Goal: Task Accomplishment & Management: Manage account settings

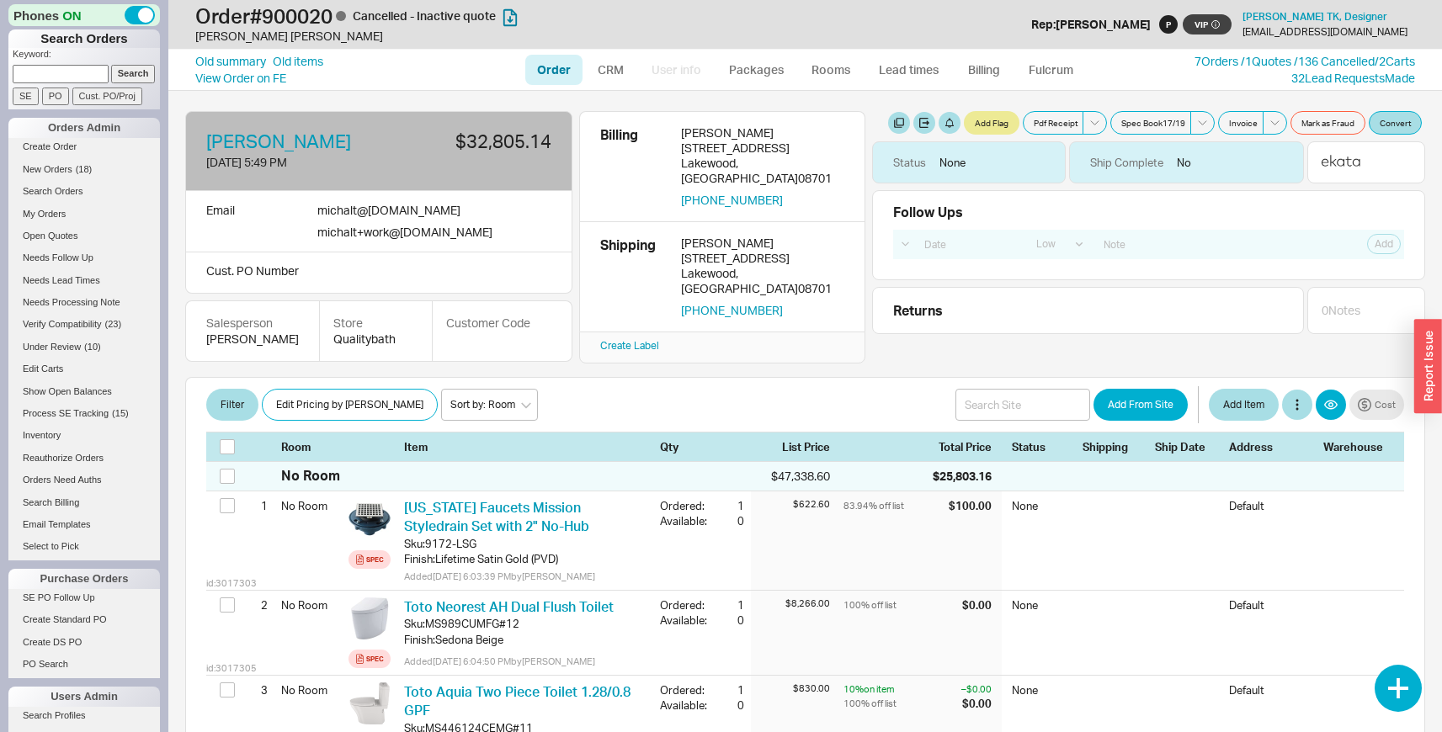
select select "LOW"
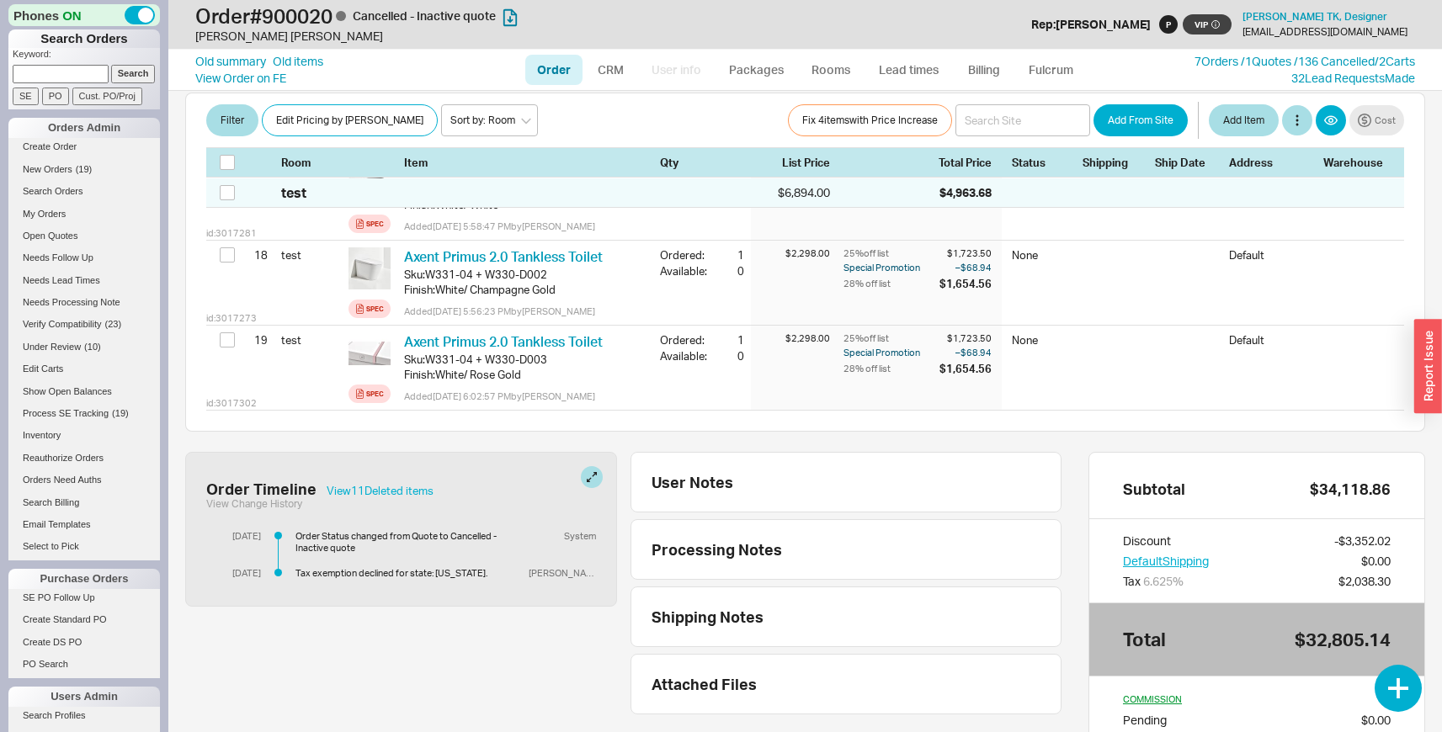
scroll to position [1969, 0]
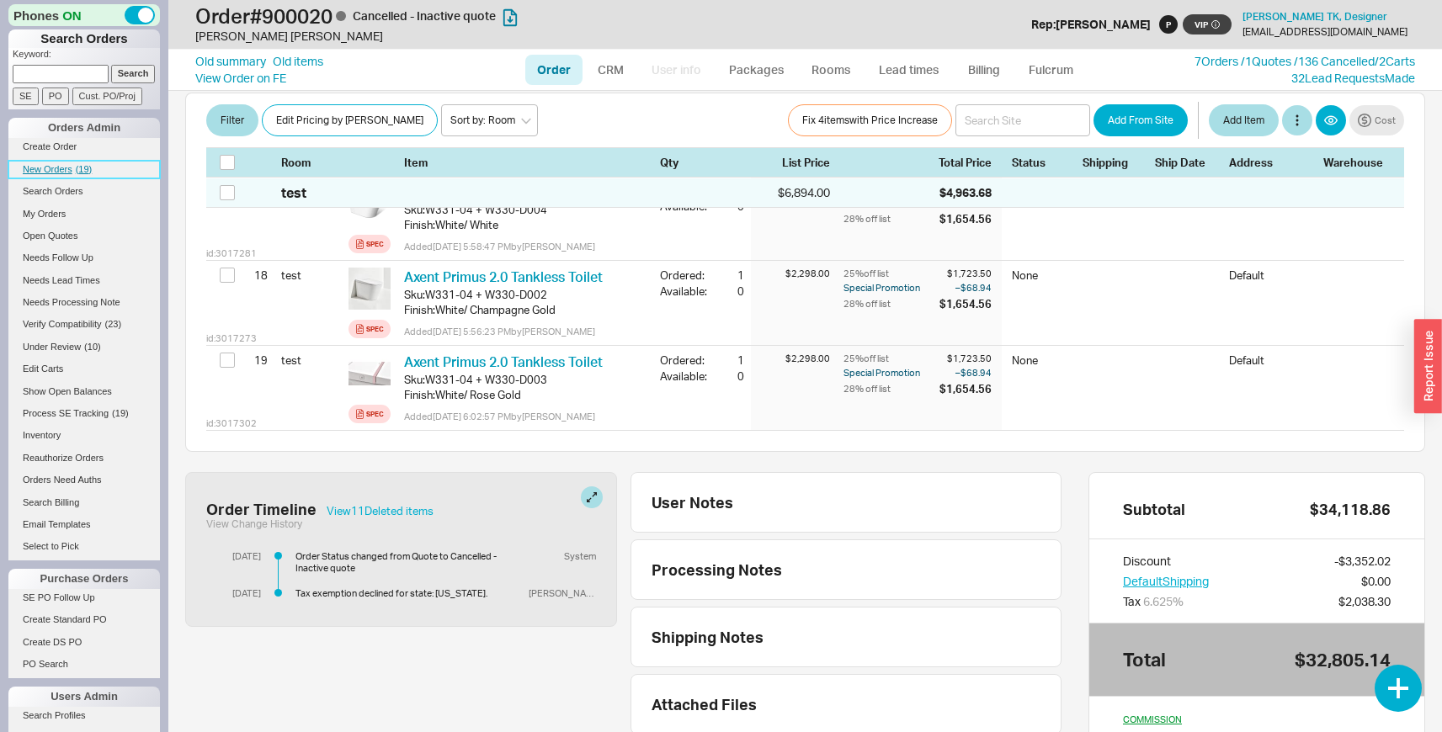
click at [86, 171] on span "( 19 )" at bounding box center [84, 169] width 17 height 10
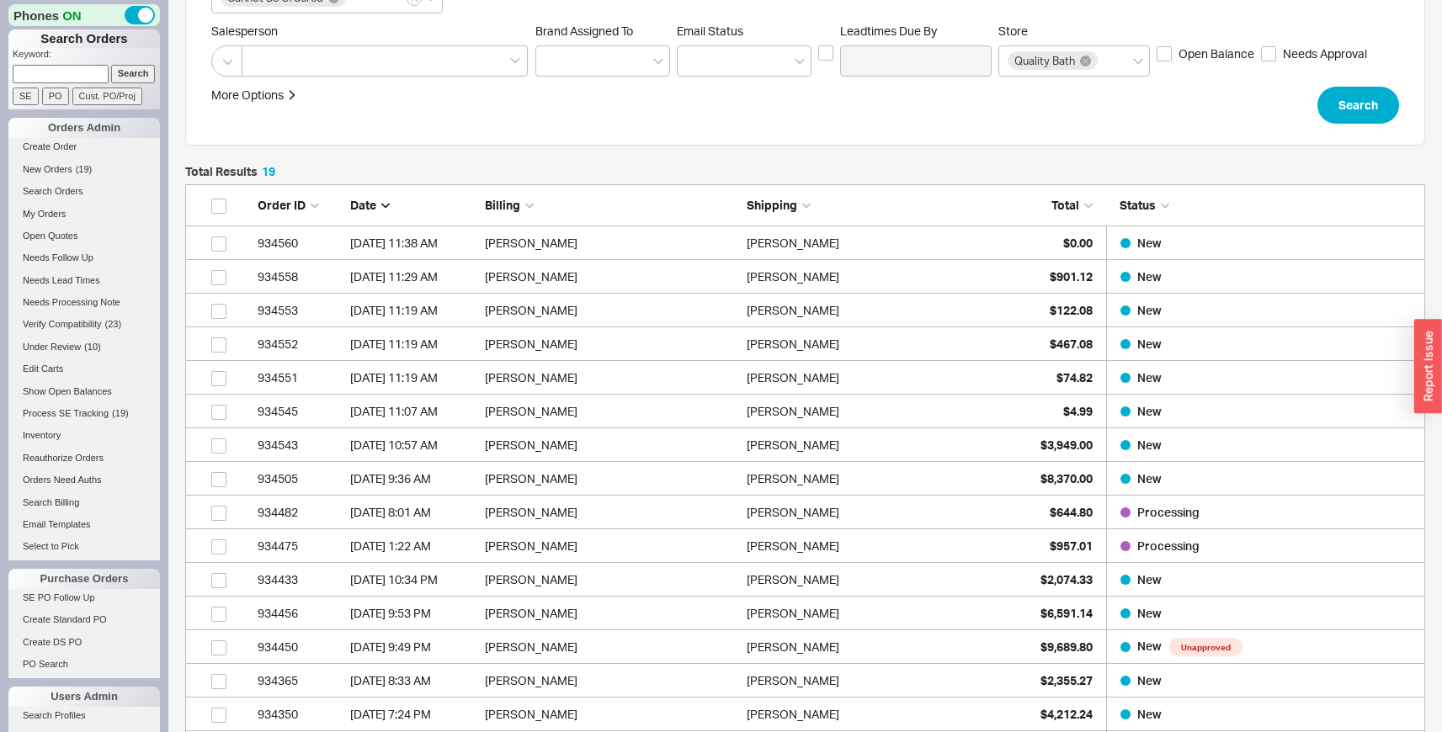
scroll to position [366, 0]
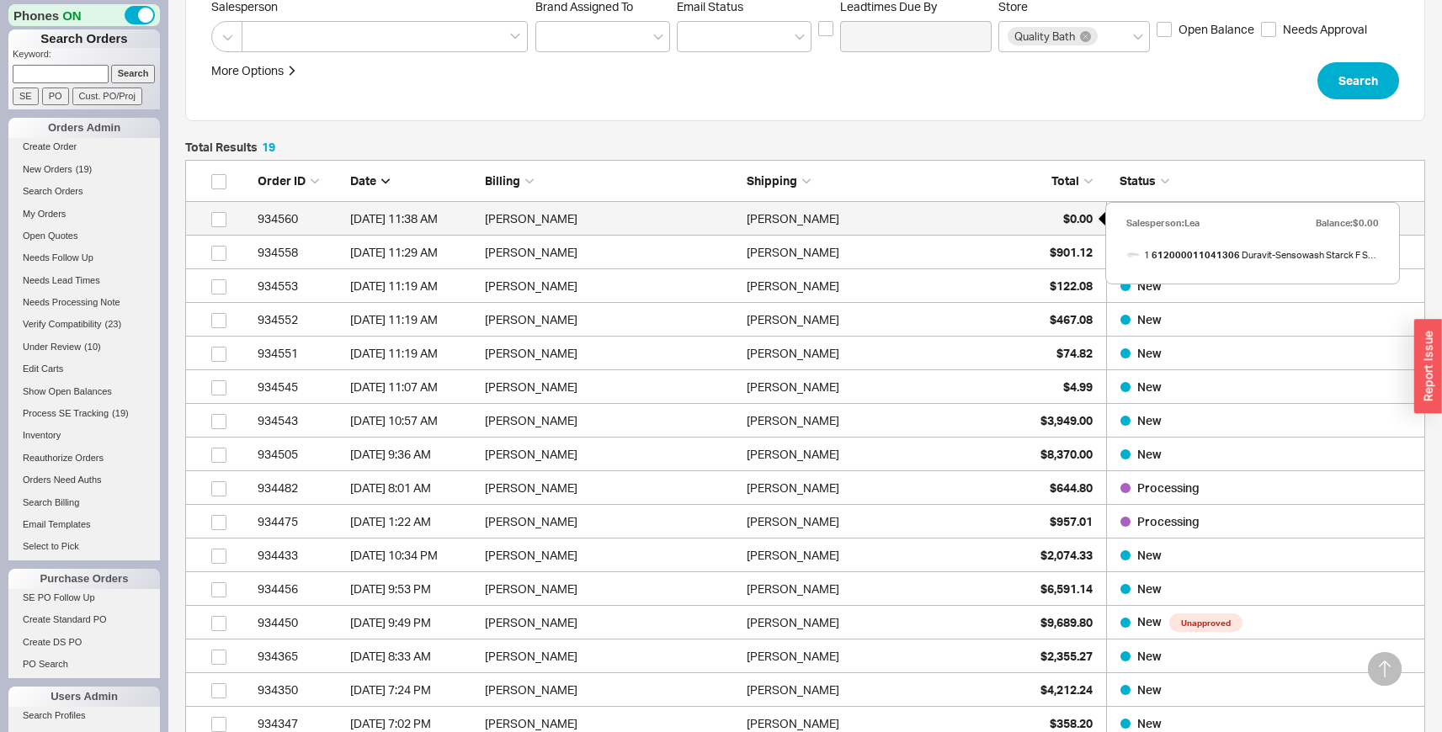
click at [1071, 218] on span "$0.00" at bounding box center [1077, 218] width 29 height 14
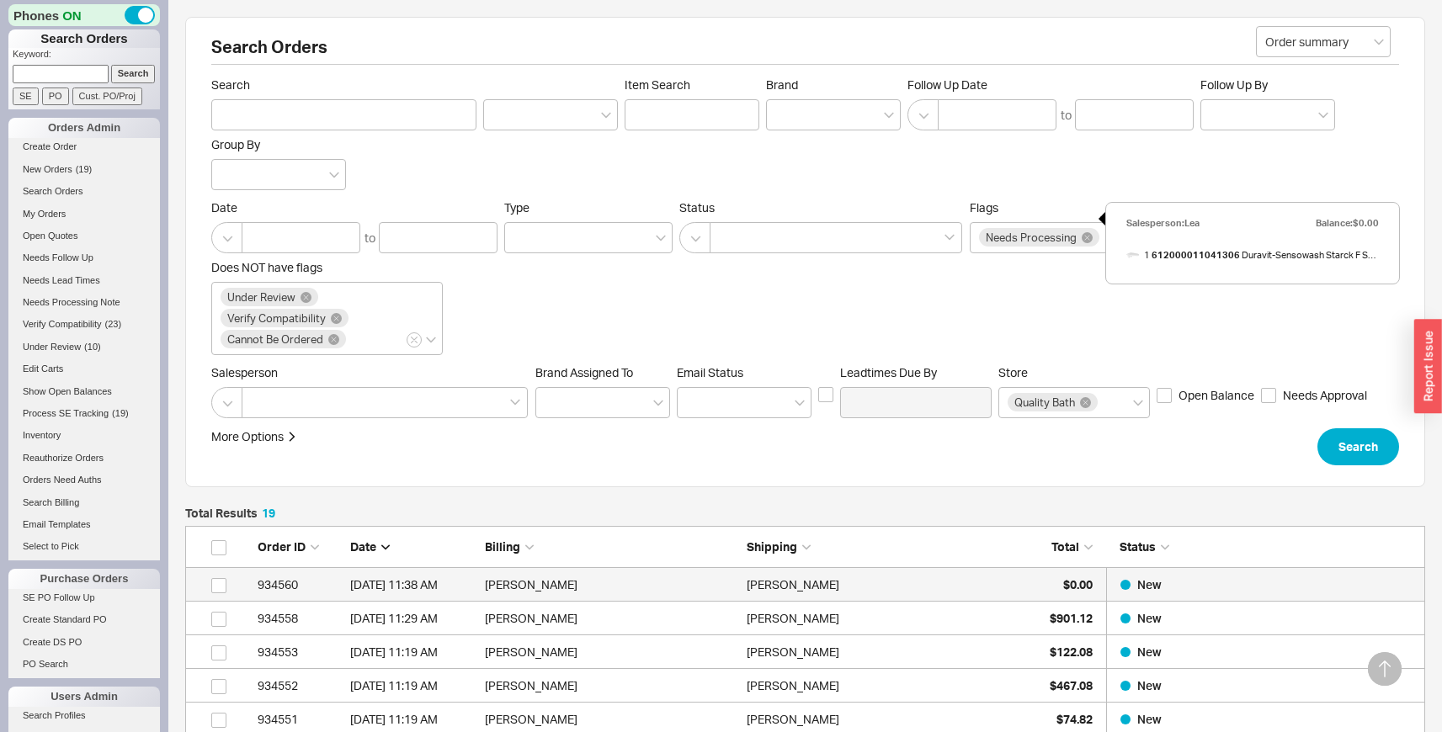
select select "LOW"
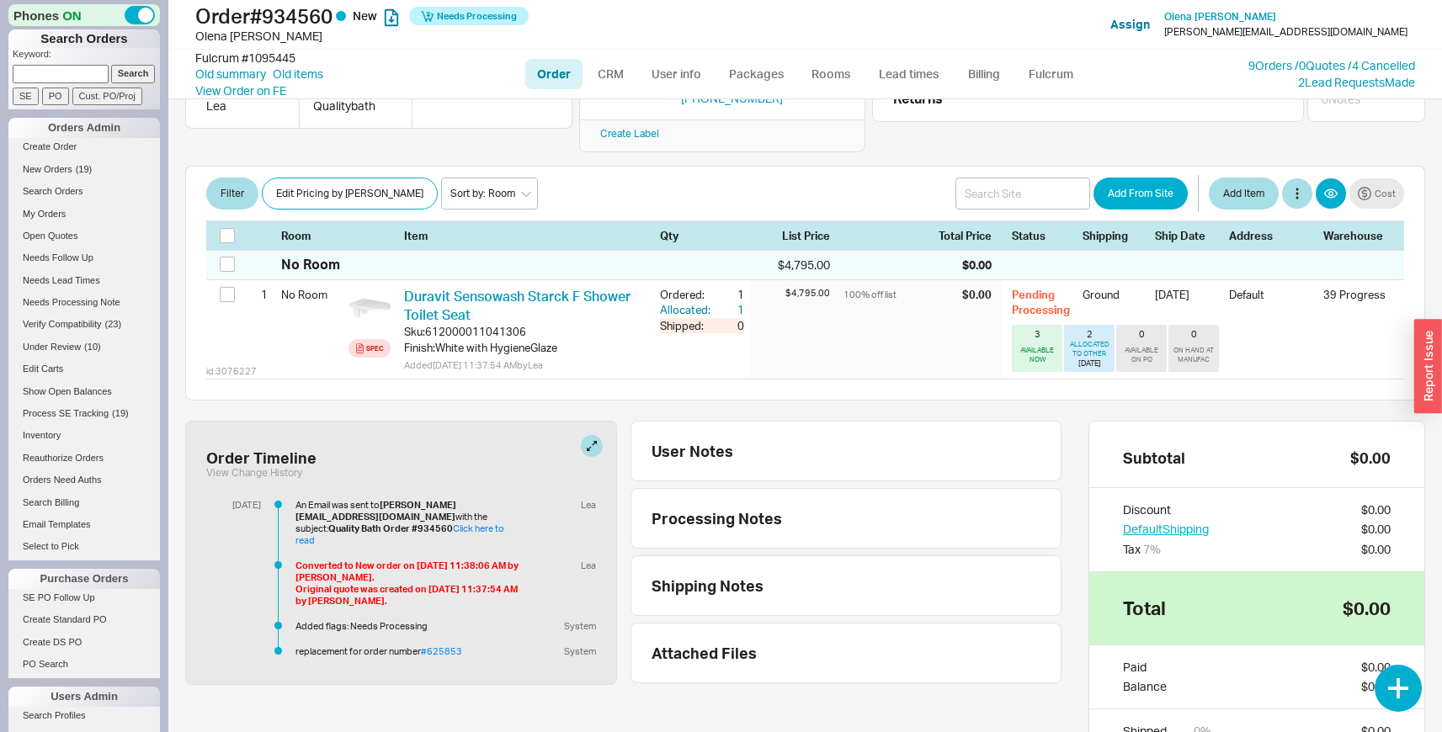
scroll to position [310, 0]
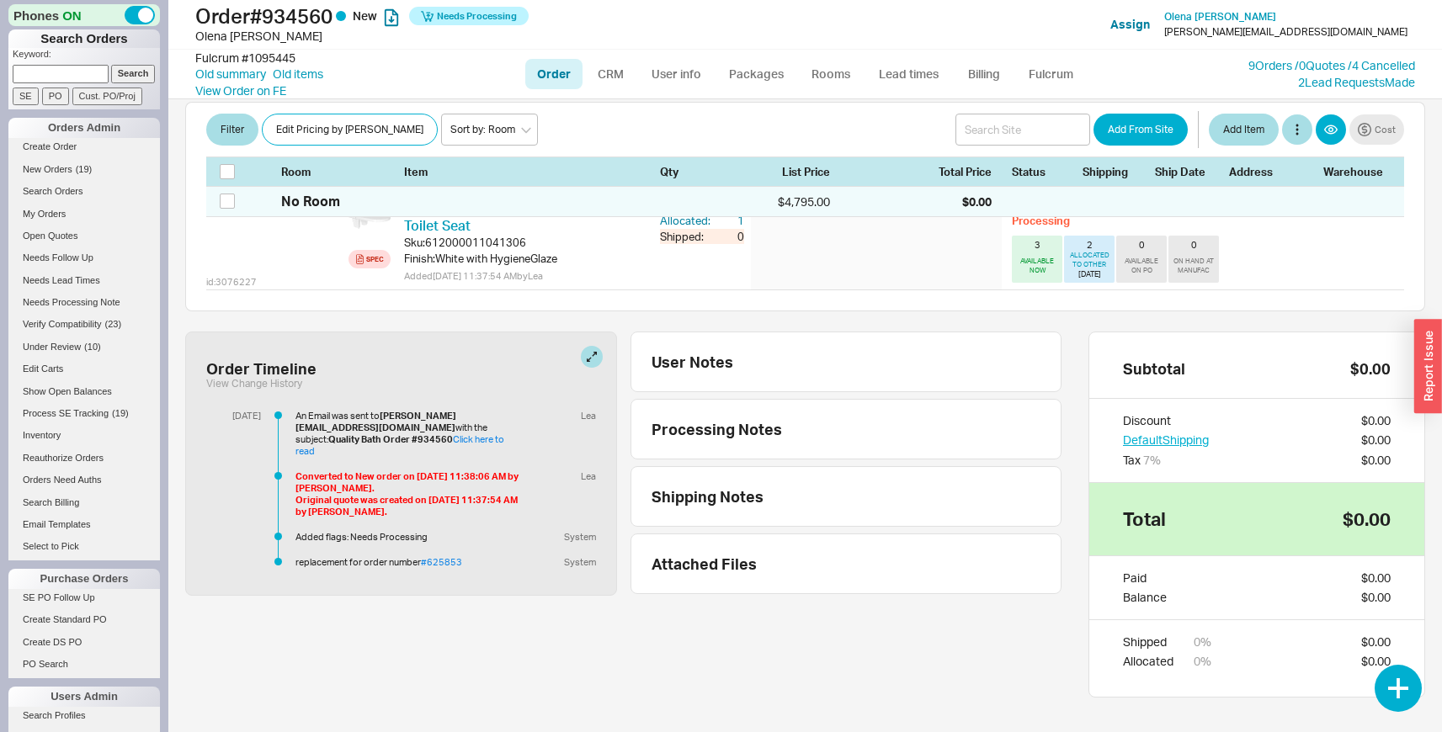
click at [438, 518] on div "An Email was sent to elena@allamericaninsure.com with the subject: Quality Bath…" at bounding box center [428, 489] width 335 height 158
click at [438, 556] on link "#625853" at bounding box center [441, 562] width 41 height 12
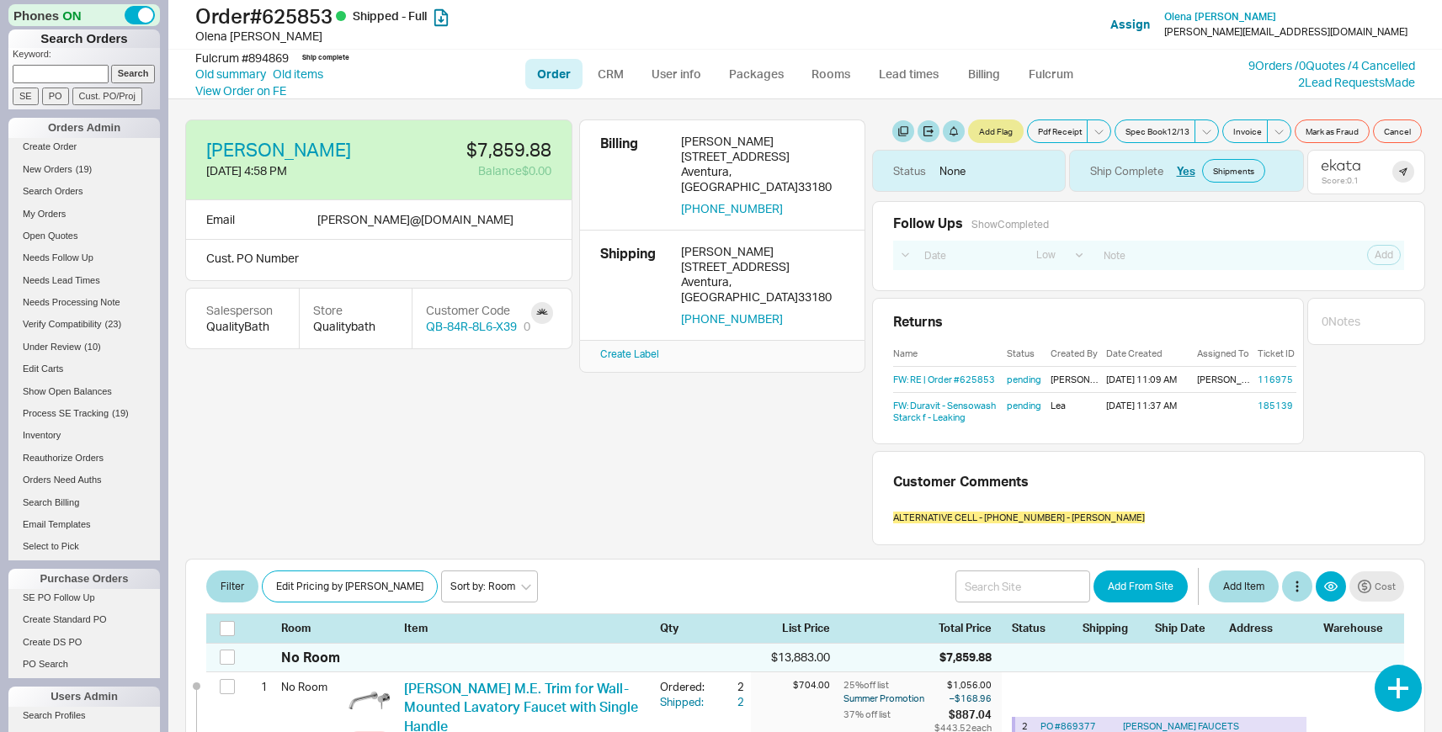
select select "LOW"
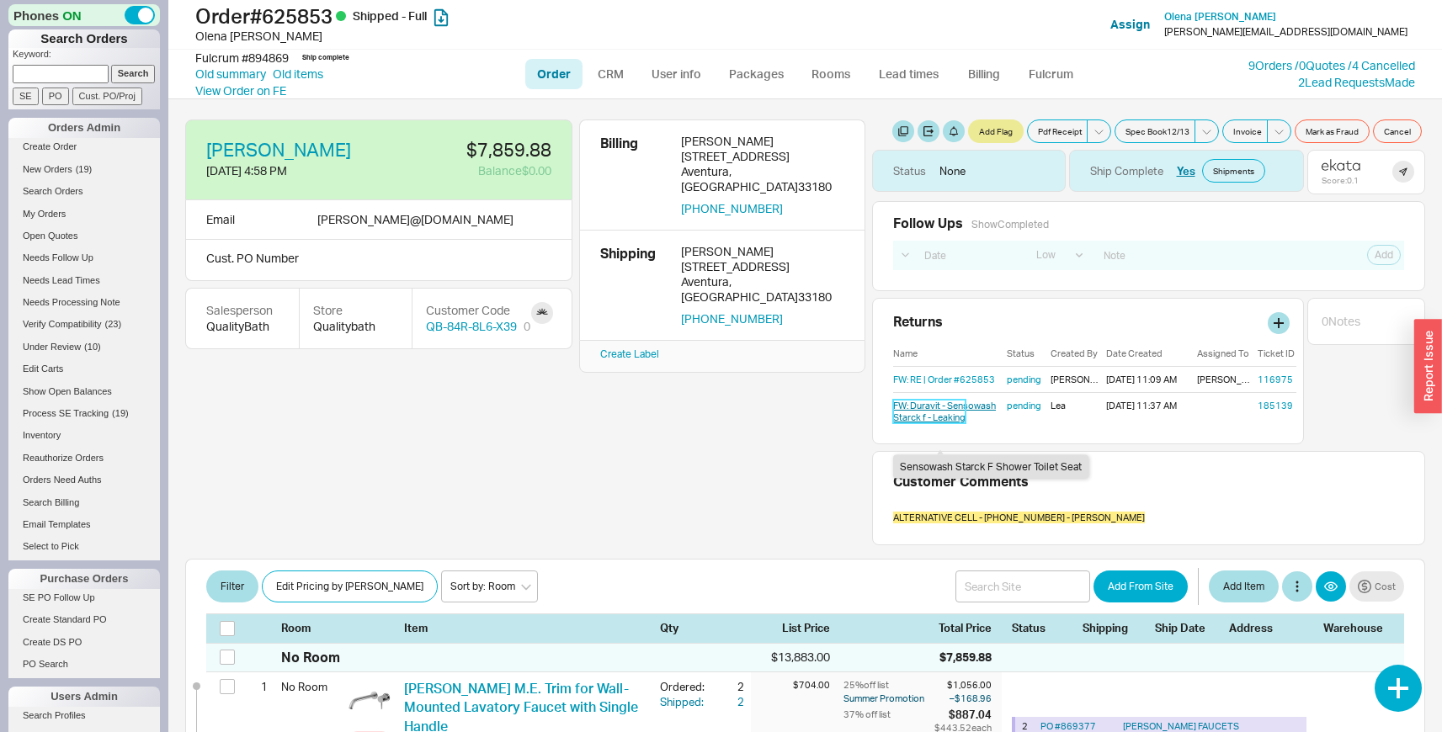
click at [911, 423] on link "FW: Duravit - Sensowash Starck f - Leaking" at bounding box center [944, 412] width 103 height 24
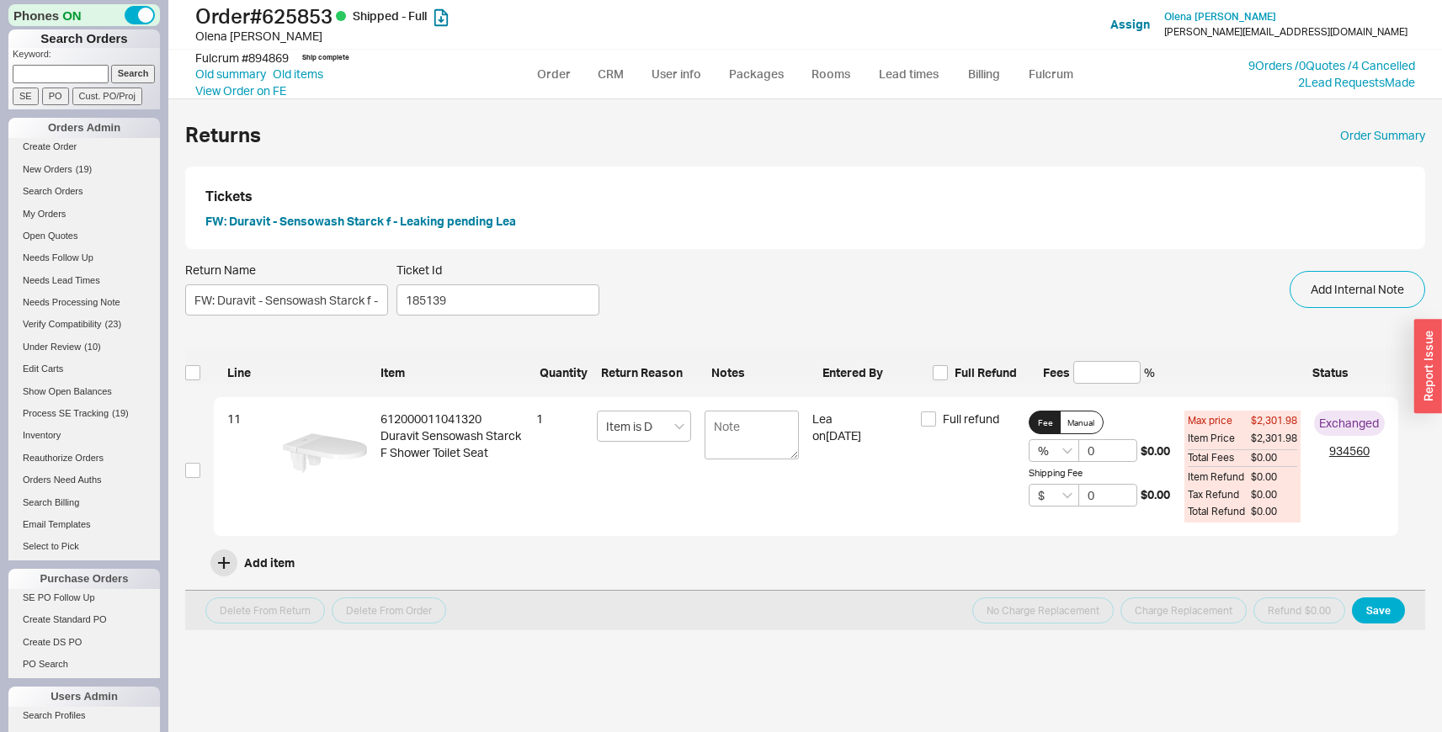
click at [433, 230] on div "Tickets FW: Duravit - Sensowash Starck f - Leaking pending Lea" at bounding box center [805, 208] width 1240 height 82
click at [419, 220] on button "FW: Duravit - Sensowash Starck f - Leaking pending Lea" at bounding box center [360, 221] width 311 height 17
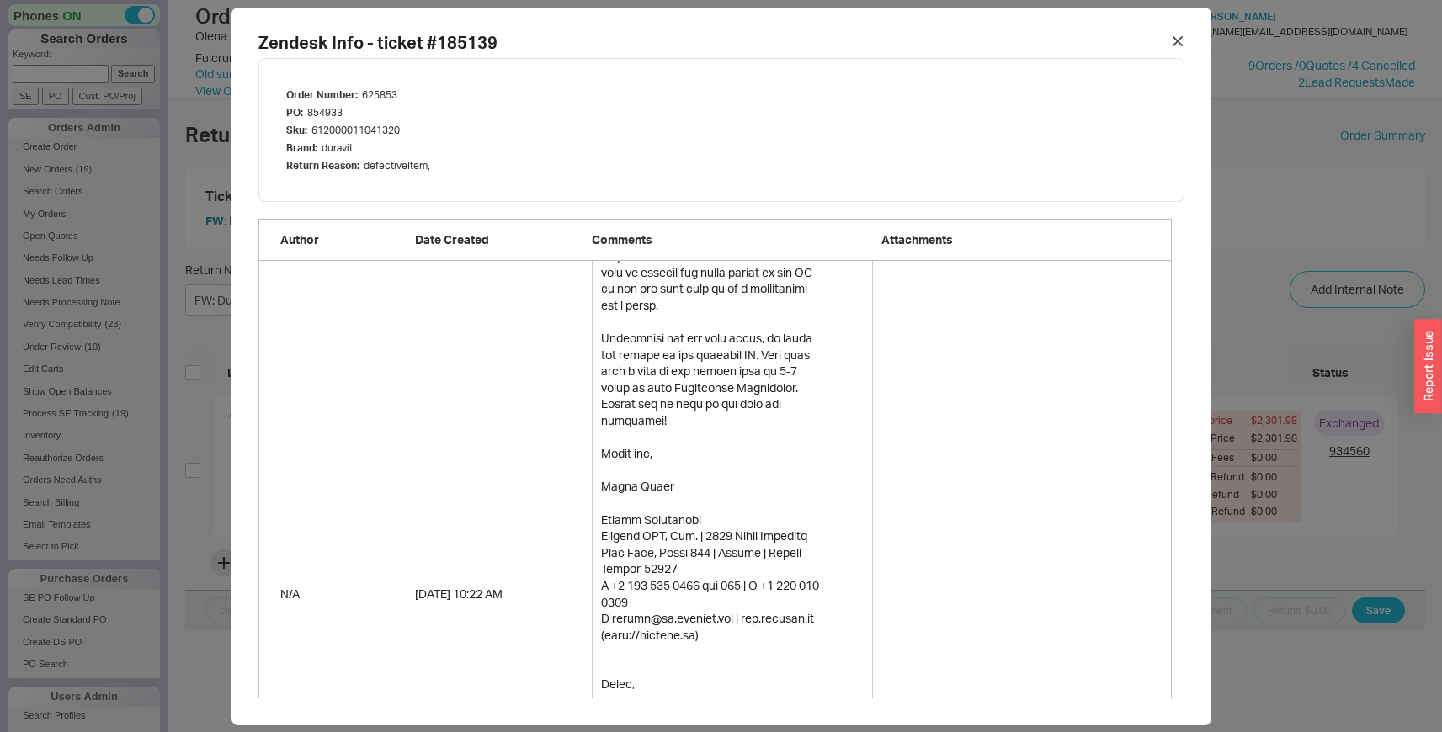
scroll to position [4213, 0]
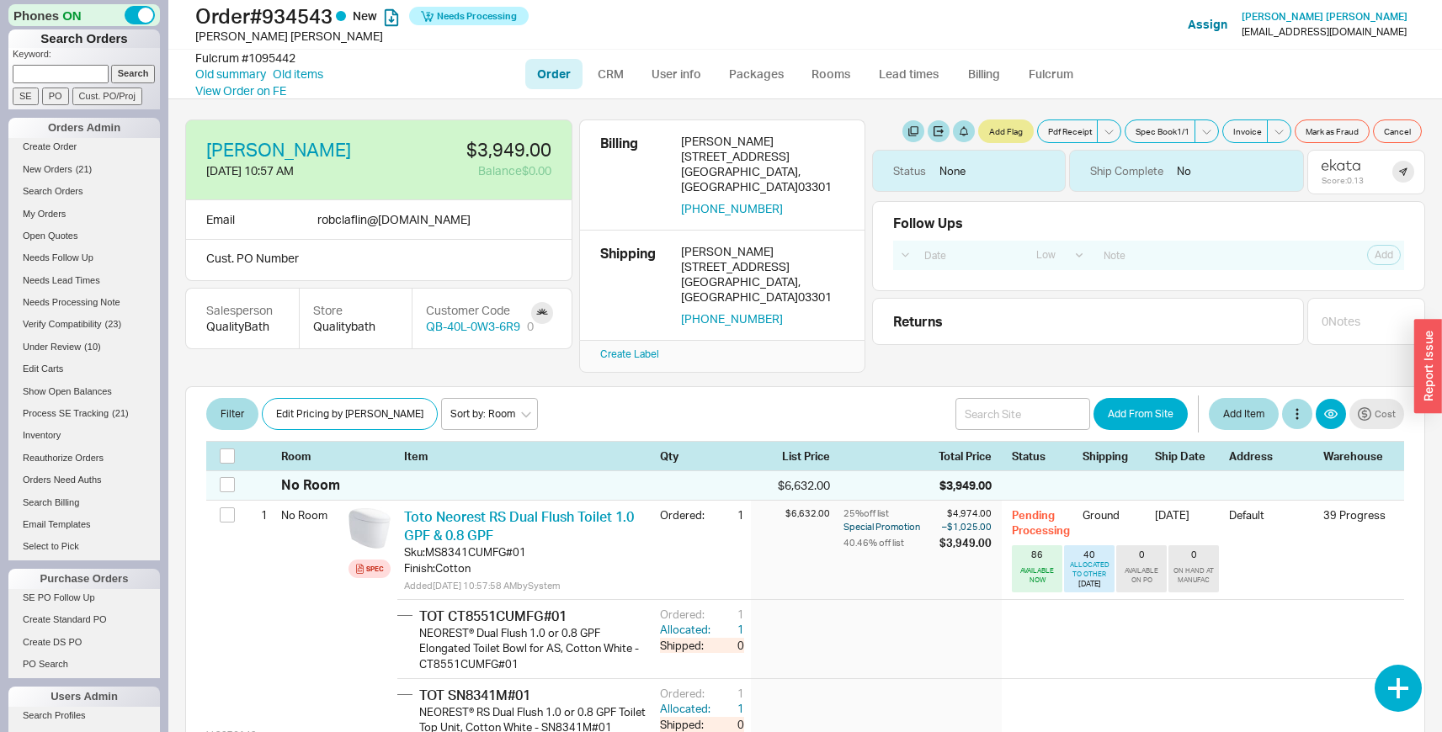
select select "LOW"
click at [63, 162] on link "New Orders ( 21 )" at bounding box center [84, 170] width 152 height 18
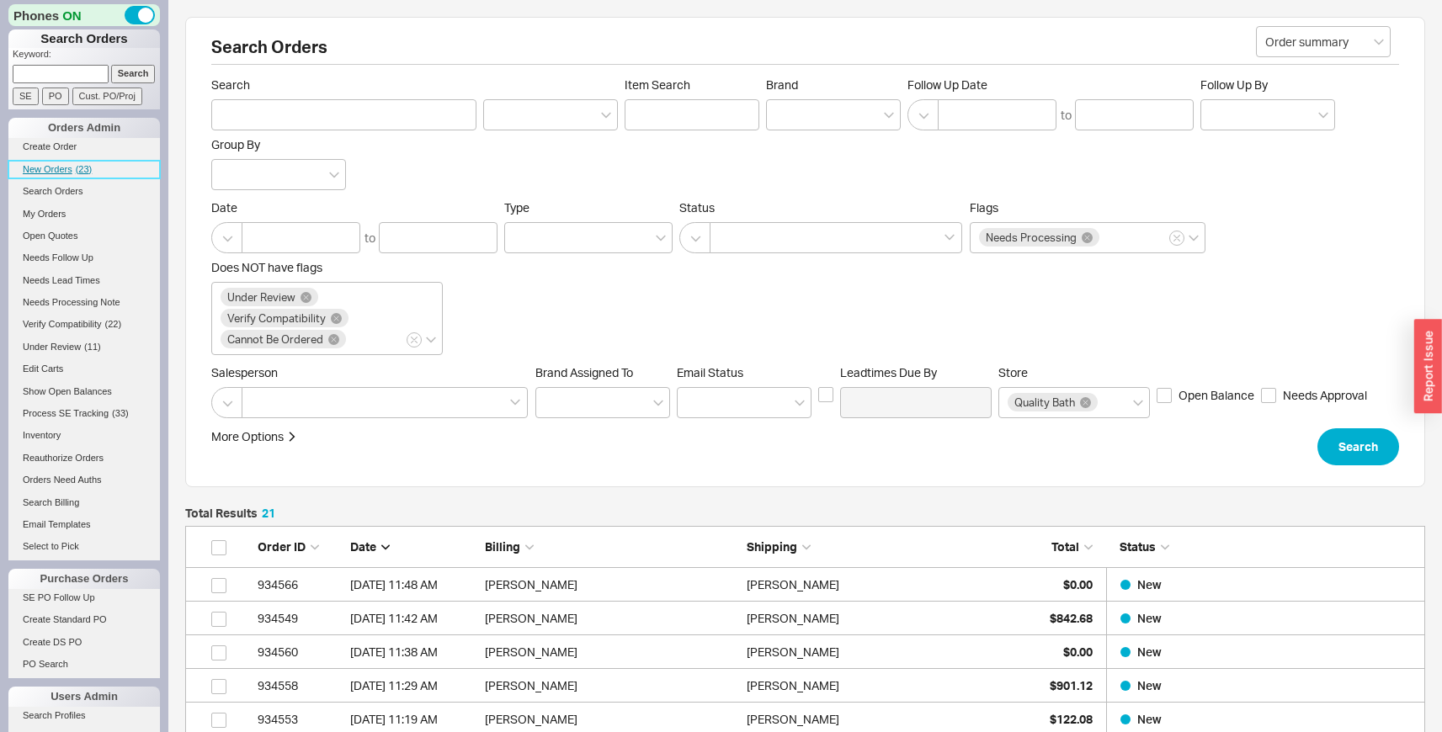
click at [68, 164] on span "New Orders" at bounding box center [48, 169] width 50 height 10
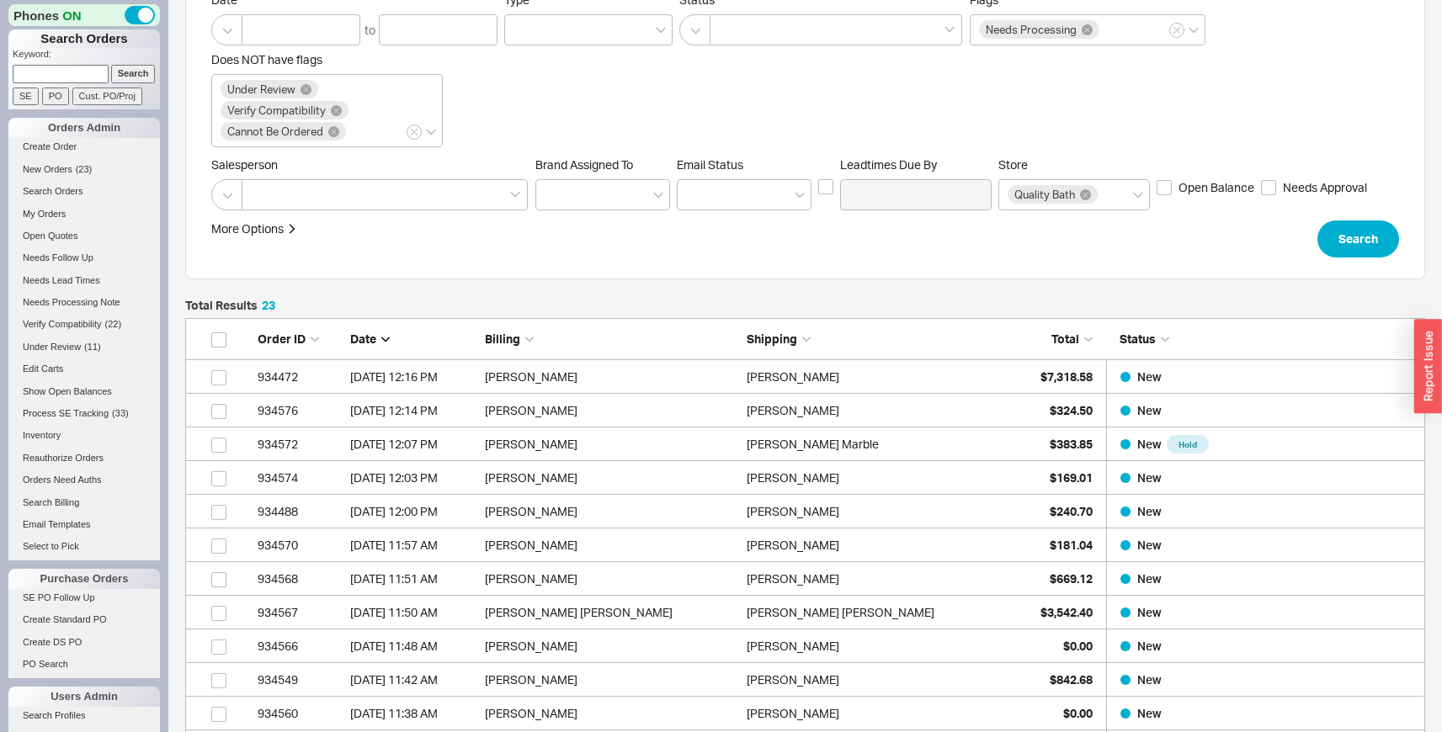
scroll to position [215, 0]
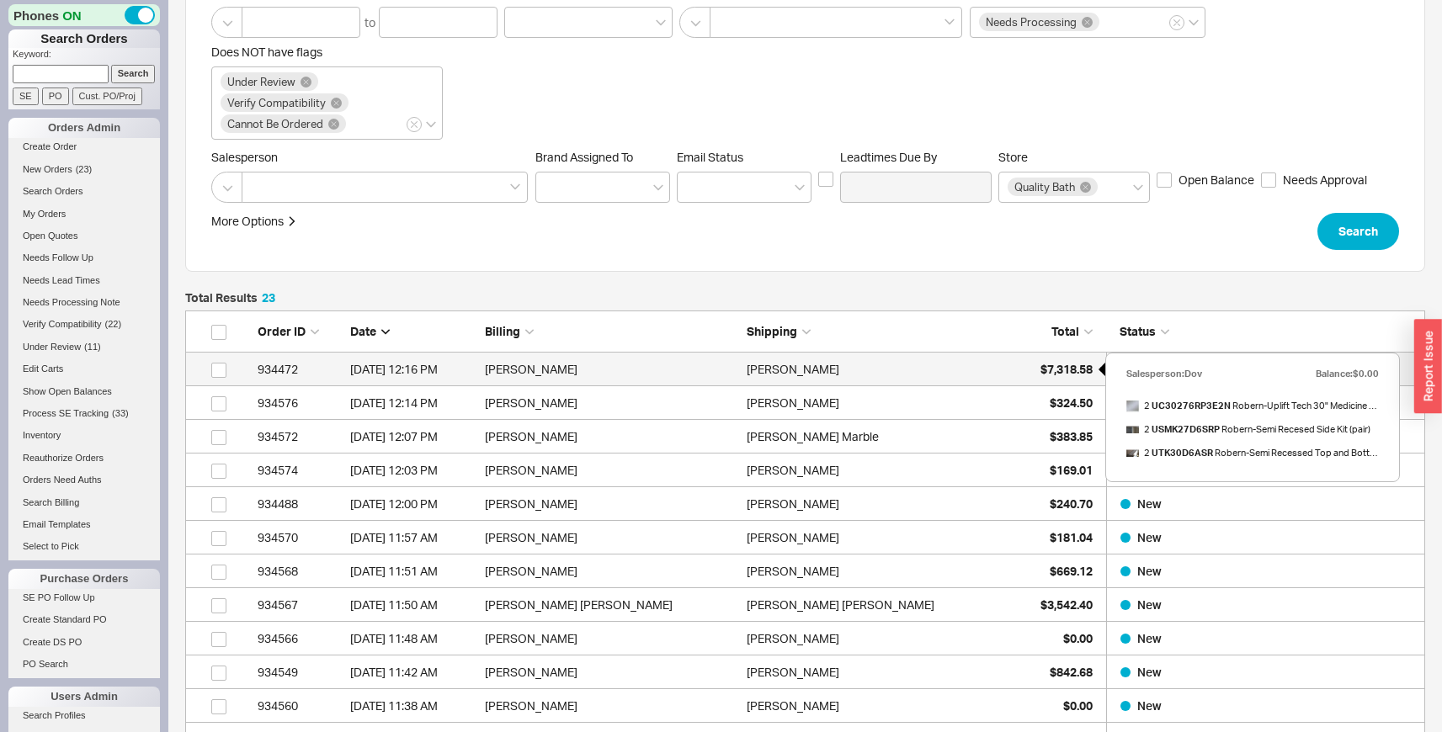
click at [1045, 363] on span "$7,318.58" at bounding box center [1066, 369] width 52 height 14
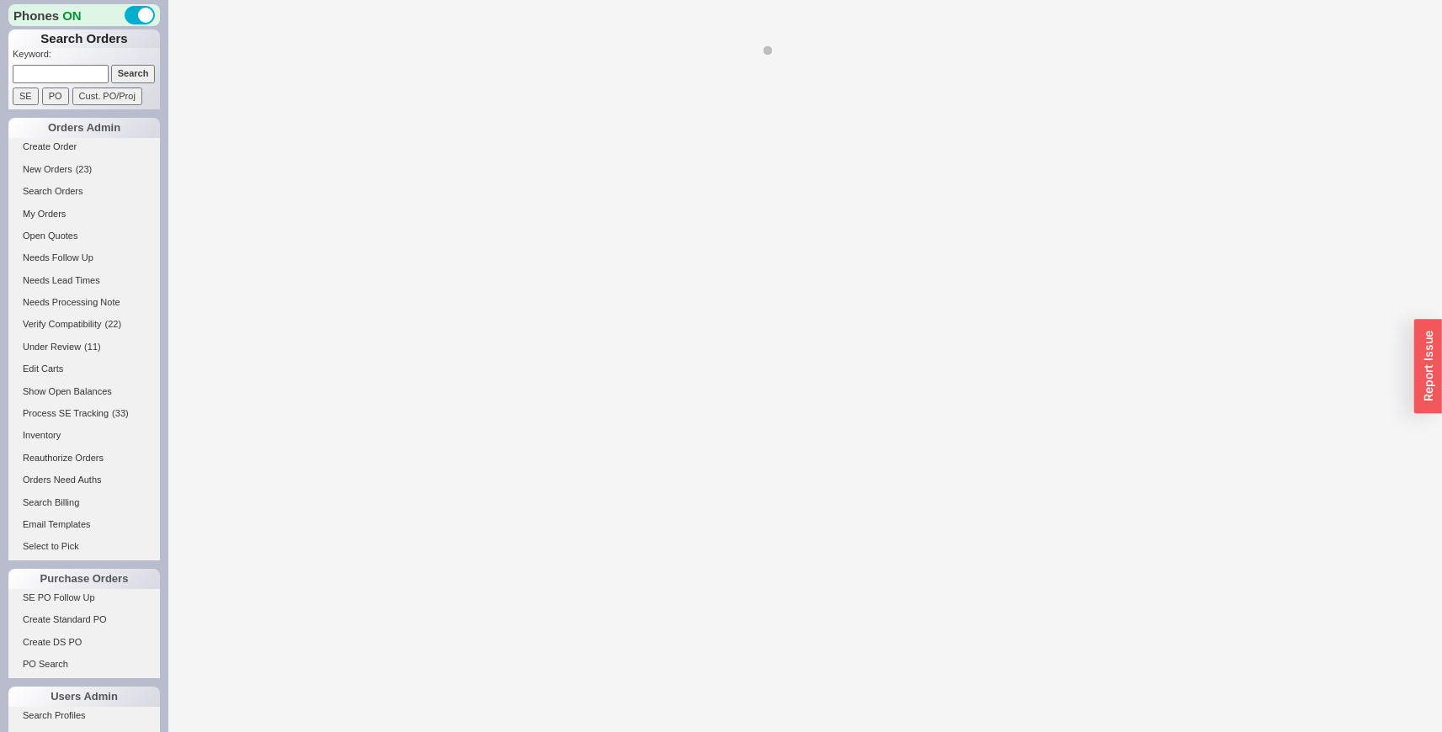
select select "LOW"
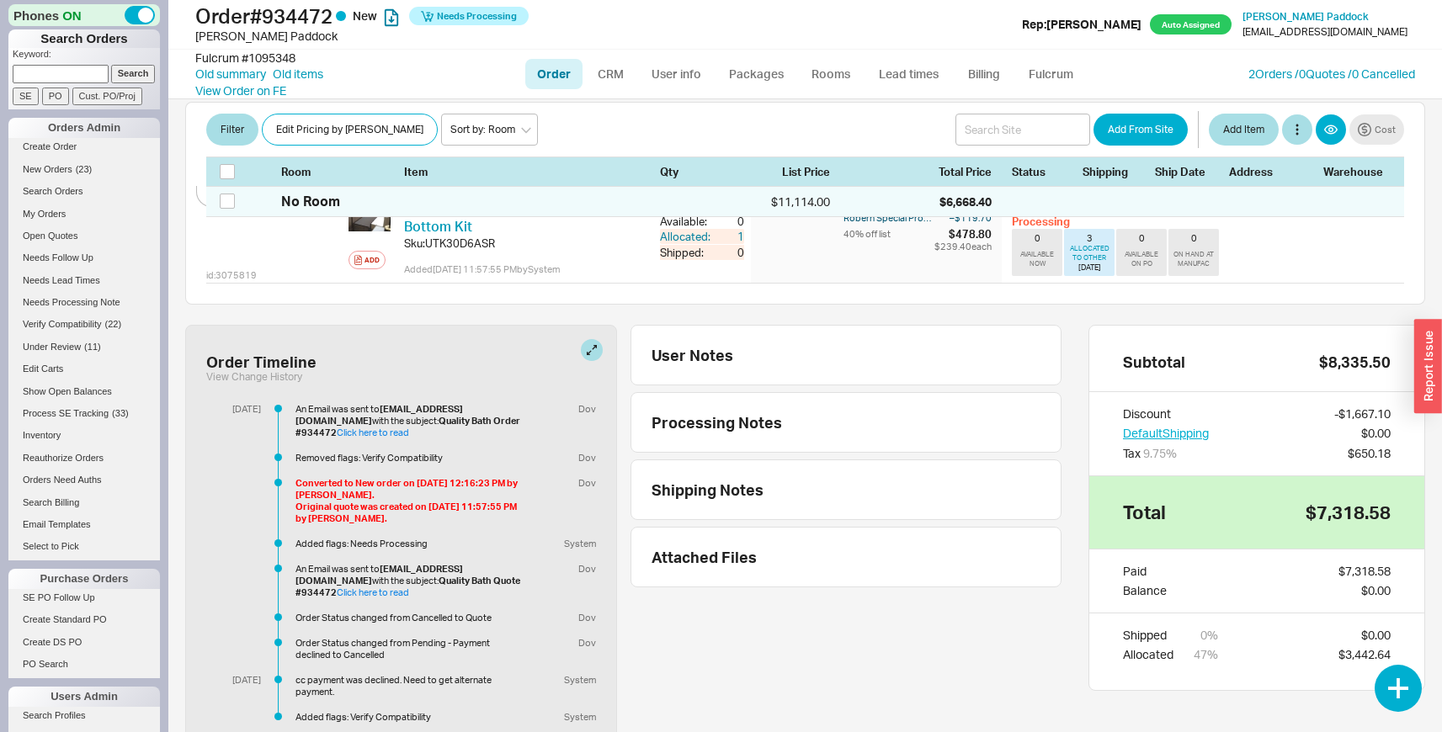
scroll to position [609, 0]
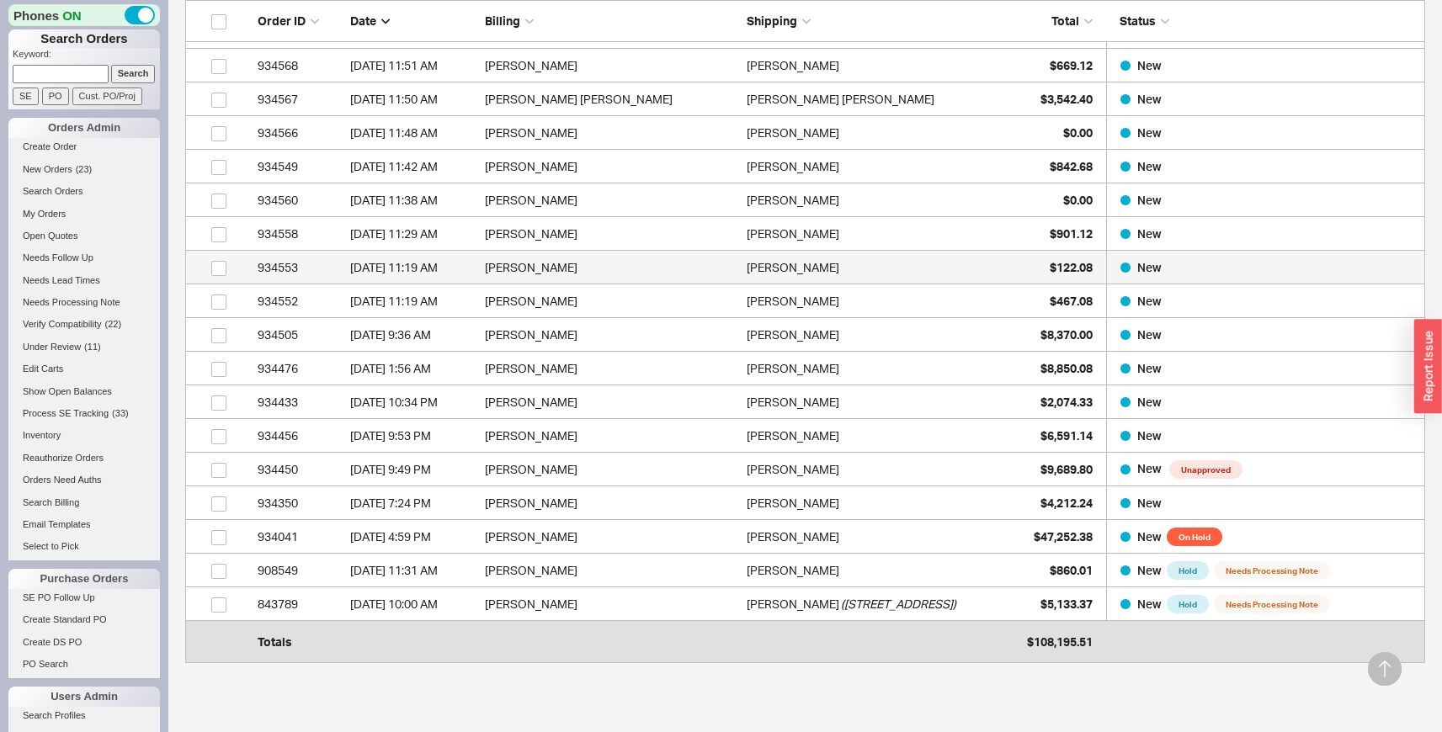
scroll to position [732, 0]
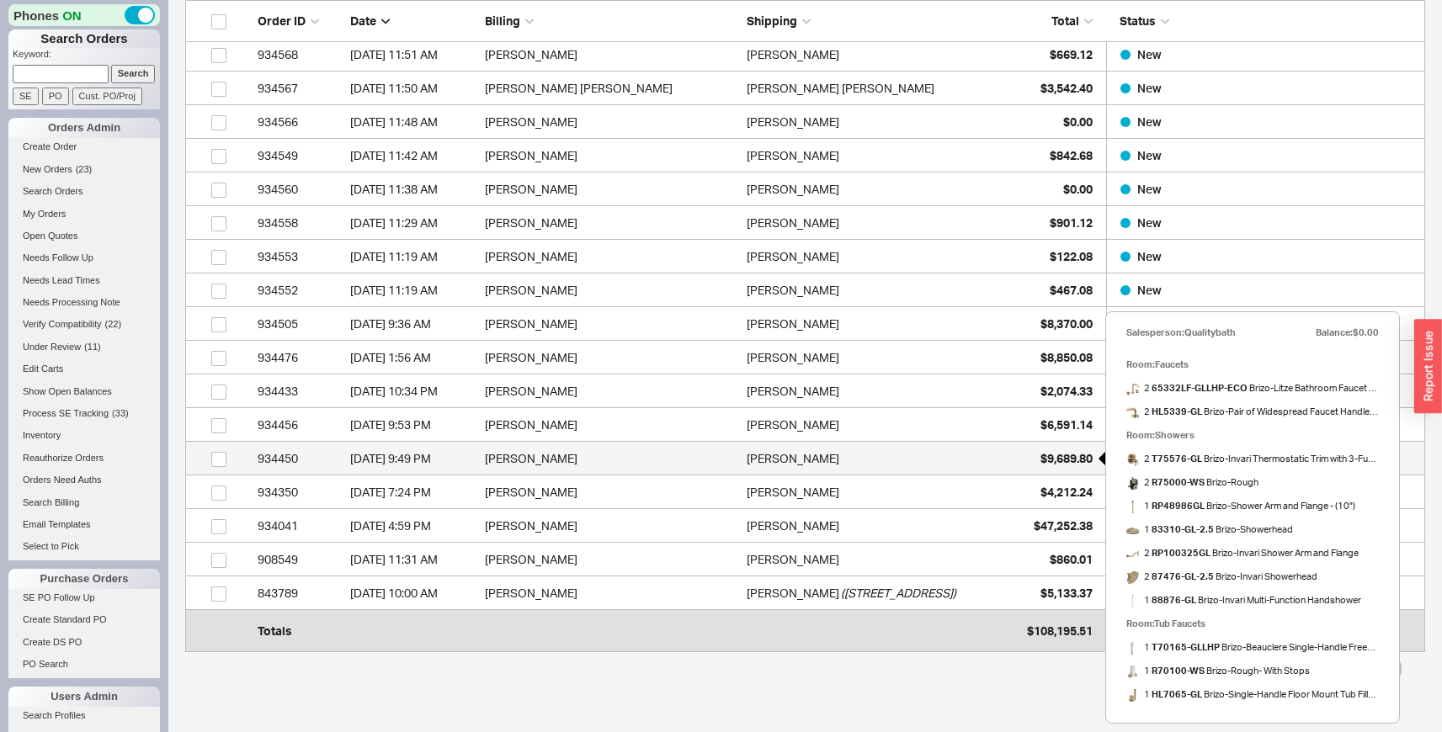
click at [1040, 455] on span "$9,689.80" at bounding box center [1066, 458] width 52 height 14
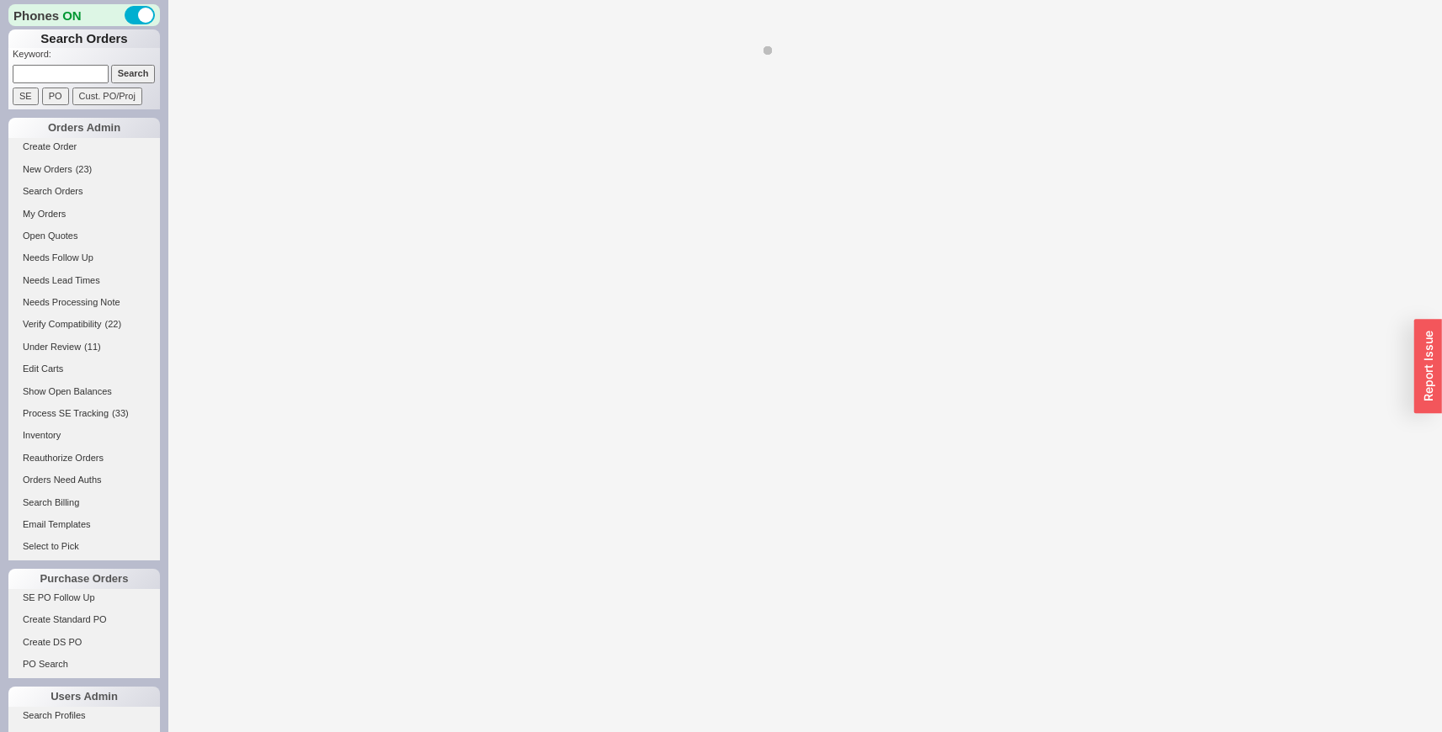
select select "LOW"
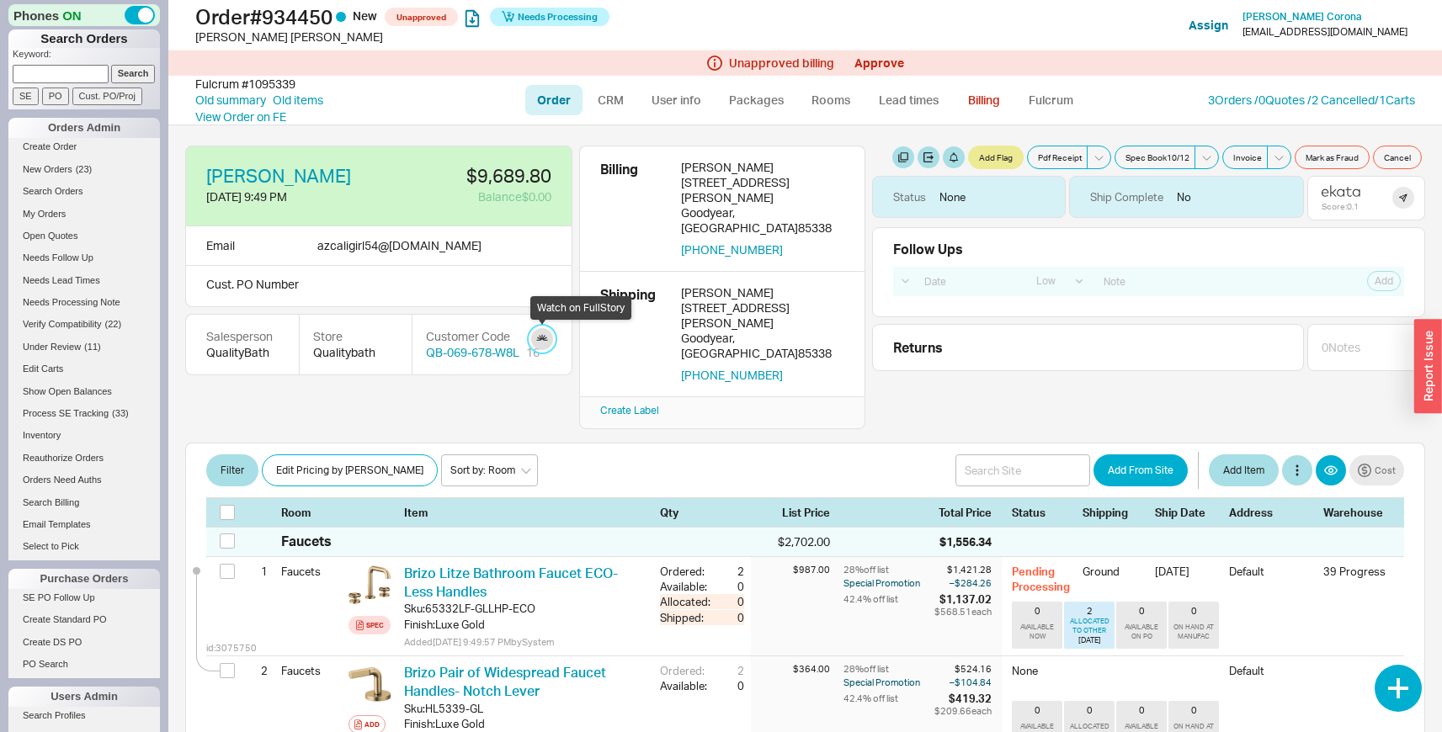
click at [537, 338] on link at bounding box center [542, 339] width 22 height 22
click at [595, 376] on div "Iliana Corona 8/17/25 9:49 PM $9,689.80 Balance $0.00 Email azcaligirl54 @ msn.…" at bounding box center [804, 428] width 1273 height 607
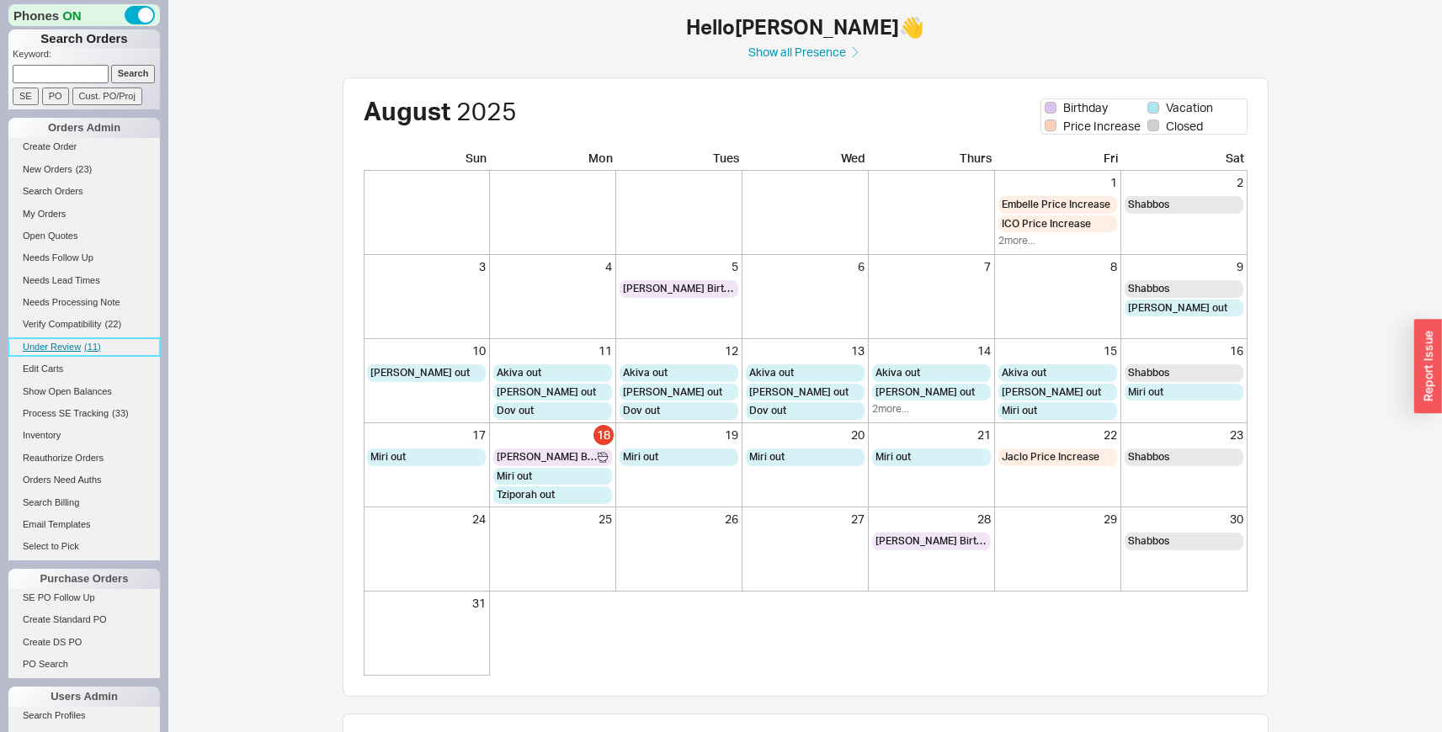
click at [84, 346] on span "( 11 )" at bounding box center [92, 347] width 17 height 10
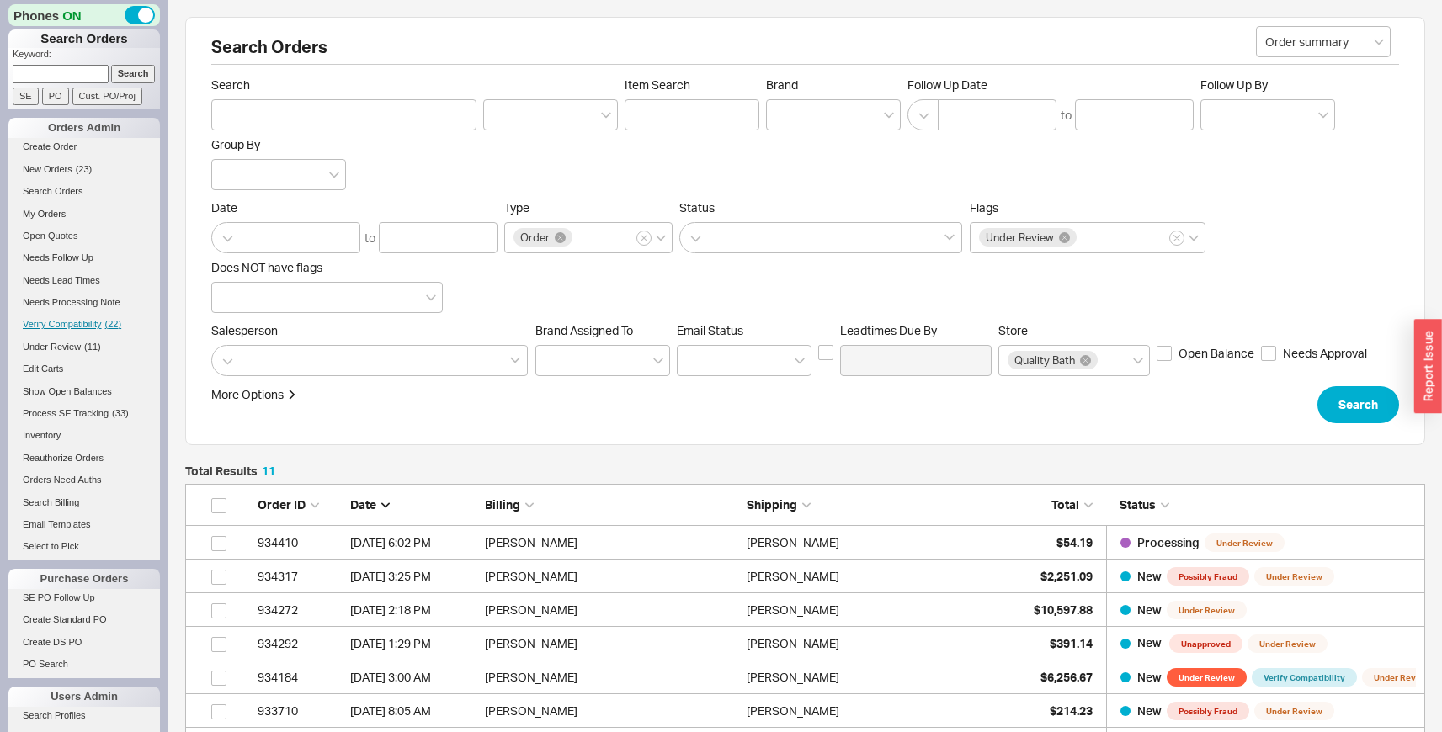
scroll to position [433, 1227]
click at [102, 322] on link "Verify Compatibility ( 22 )" at bounding box center [84, 325] width 152 height 18
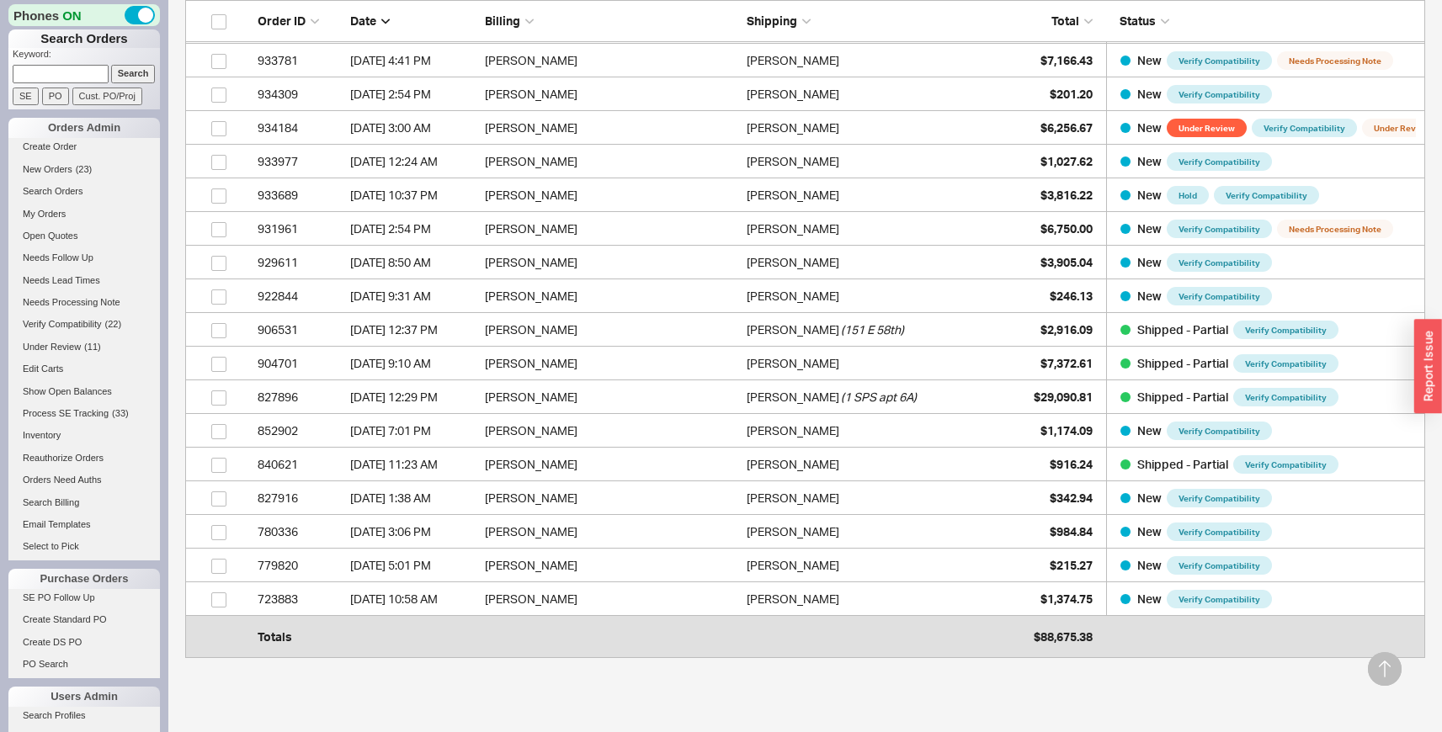
scroll to position [667, 0]
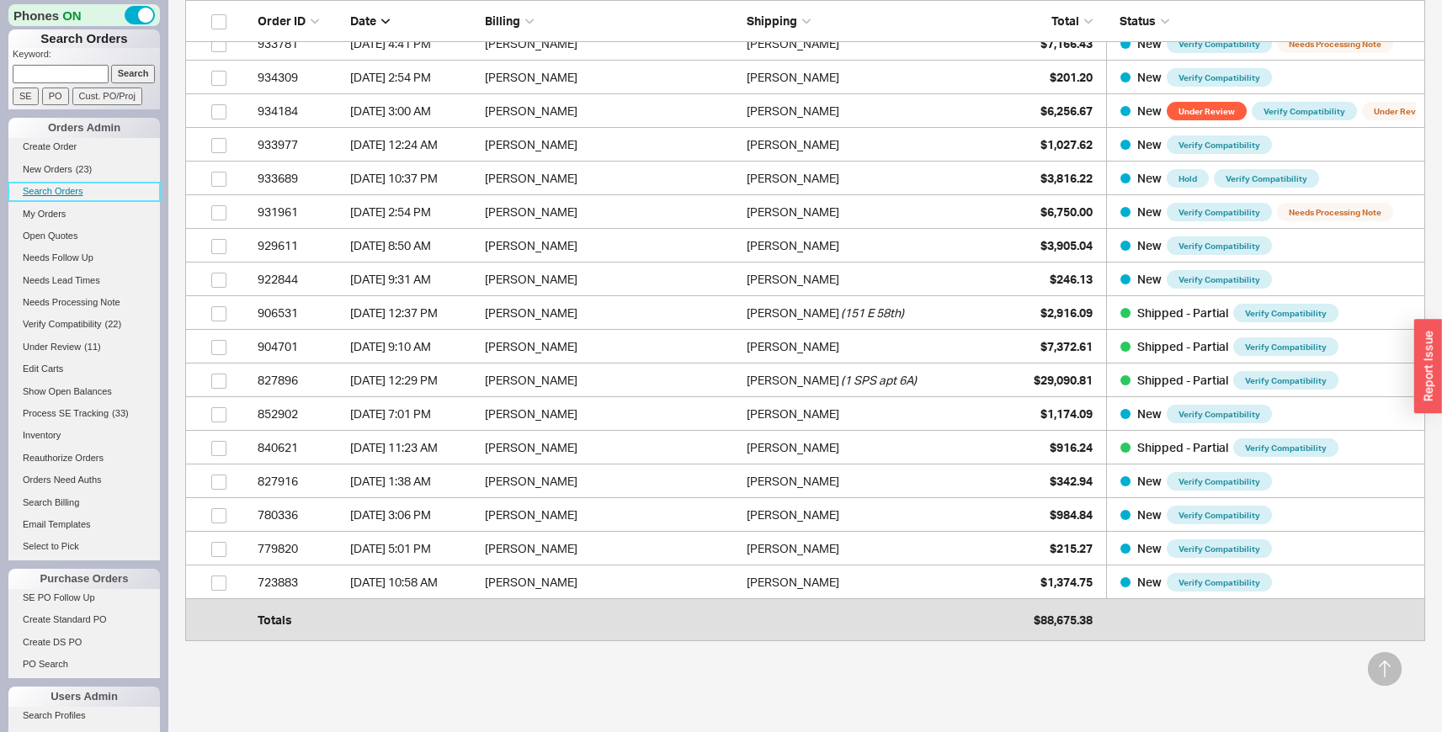
click at [61, 187] on link "Search Orders" at bounding box center [84, 192] width 152 height 18
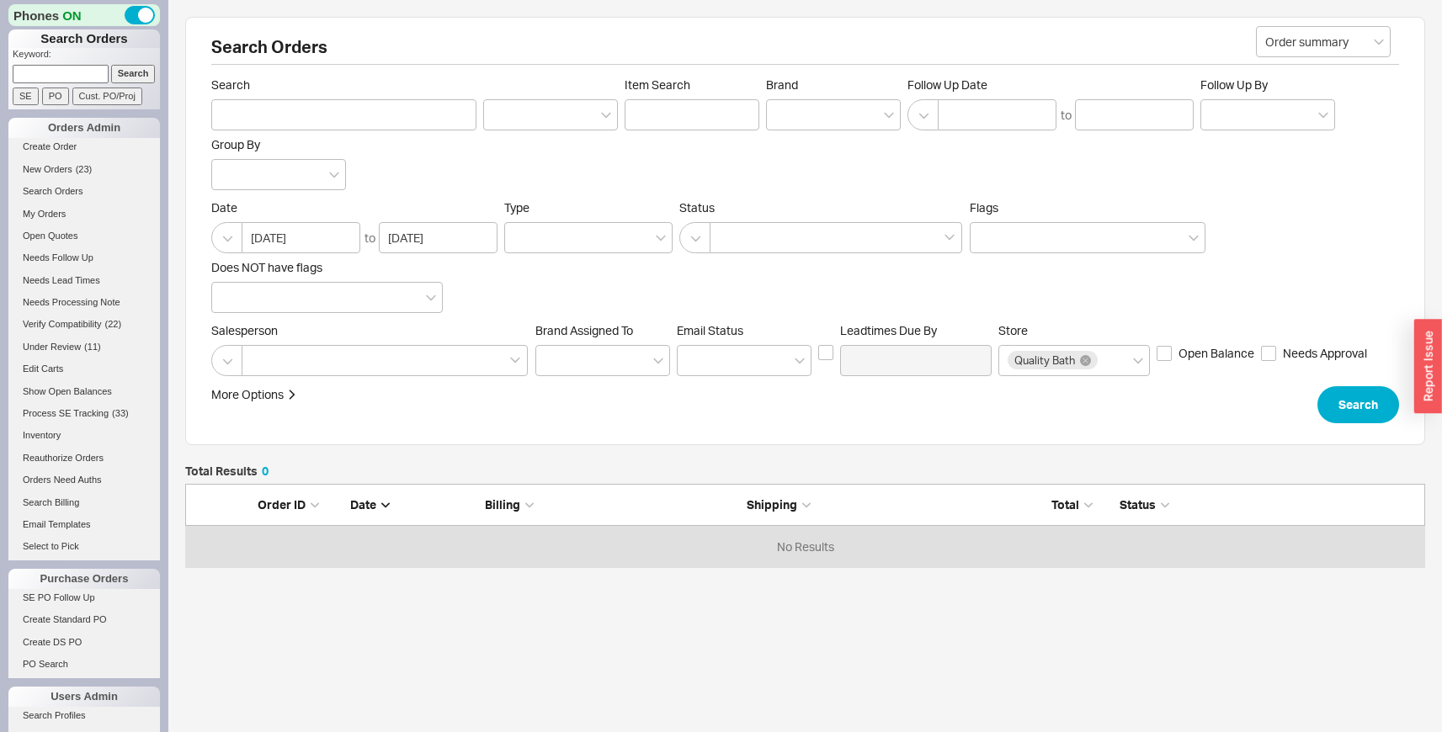
scroll to position [71, 1227]
click at [758, 242] on div at bounding box center [836, 237] width 253 height 31
click at [731, 242] on input at bounding box center [725, 237] width 12 height 19
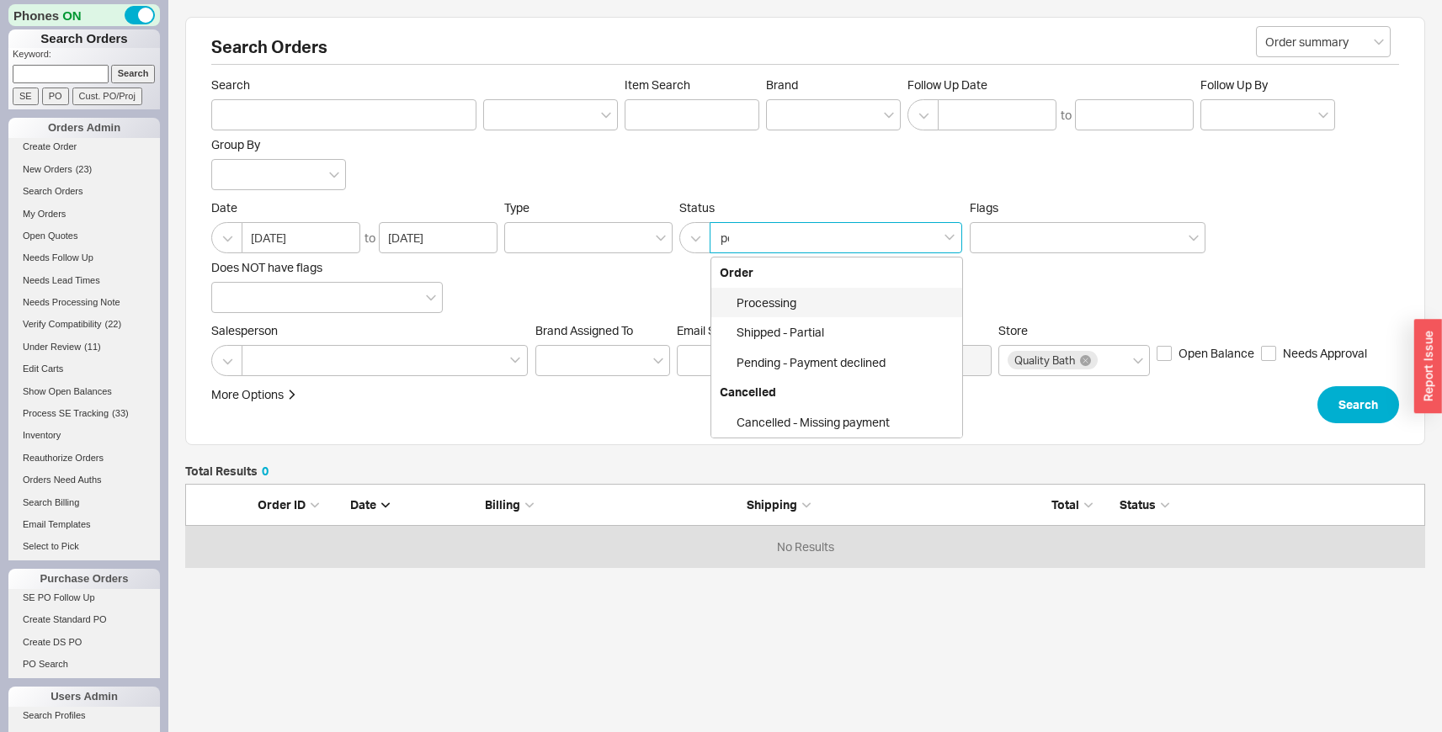
type input "pen"
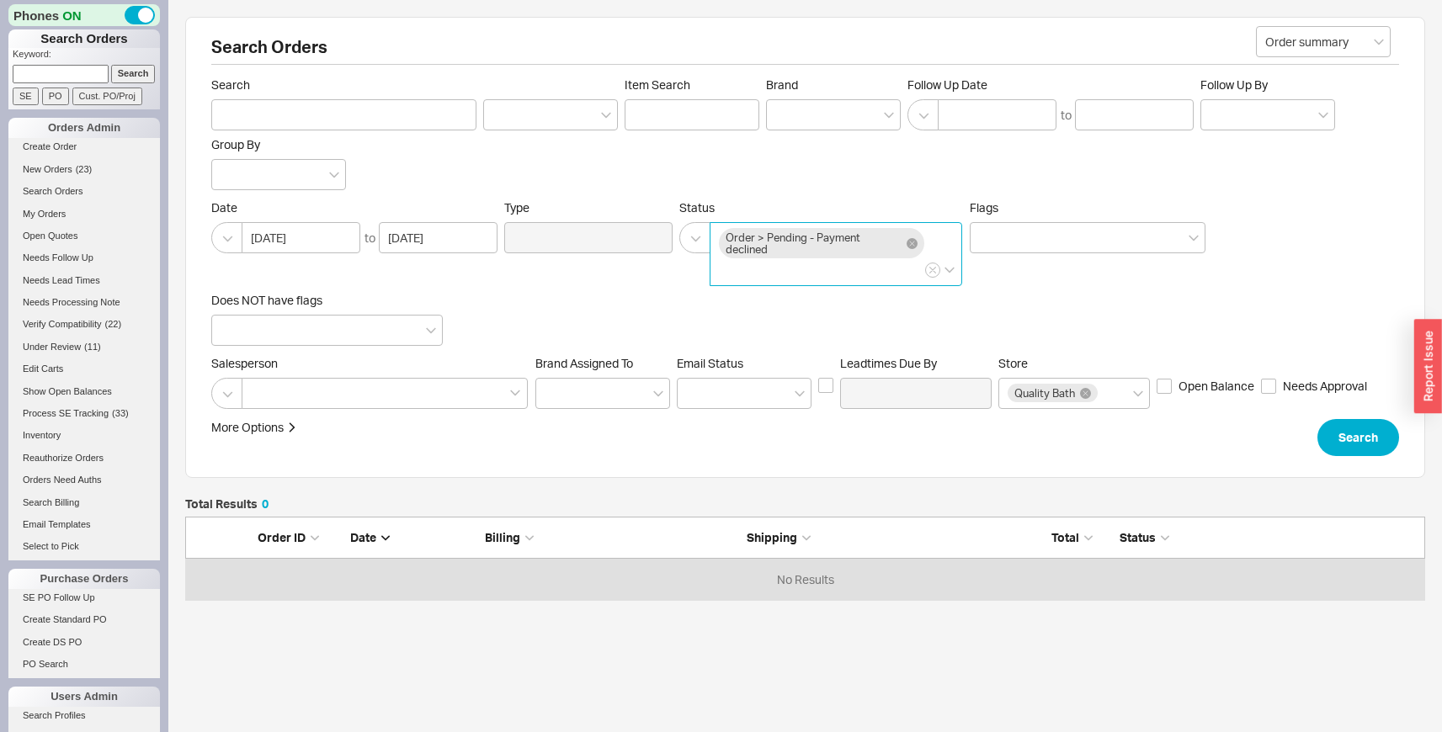
click button "Search" at bounding box center [1358, 437] width 82 height 37
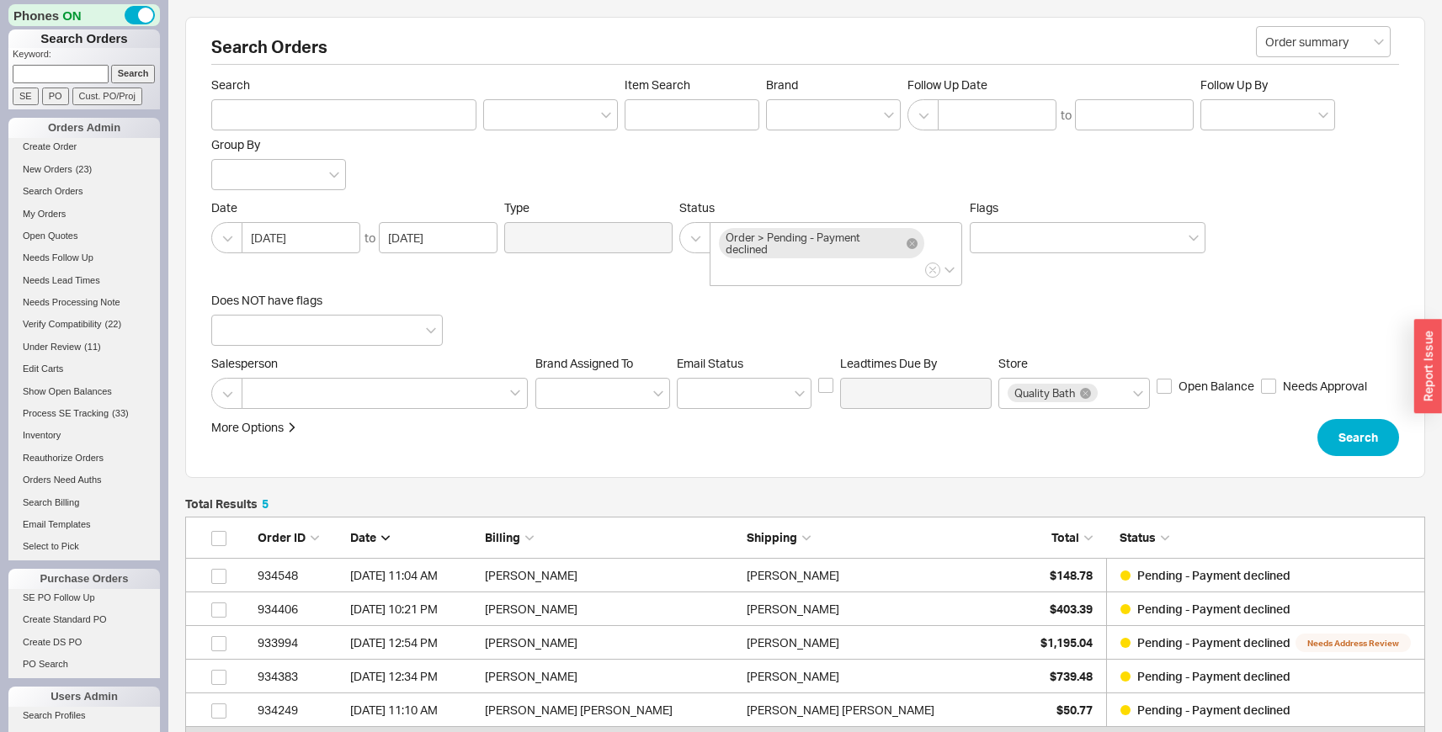
scroll to position [223, 0]
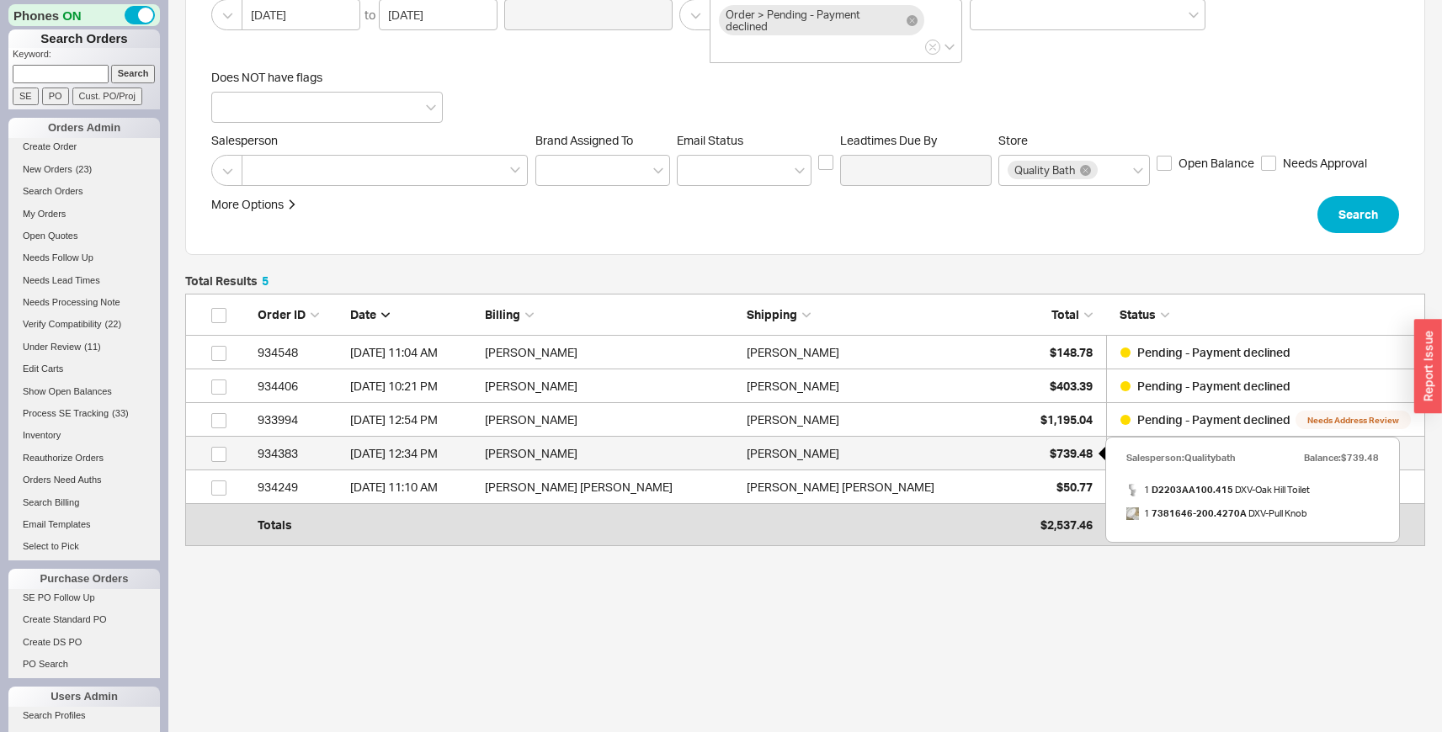
click at [1036, 456] on div "$739.48" at bounding box center [1050, 454] width 84 height 34
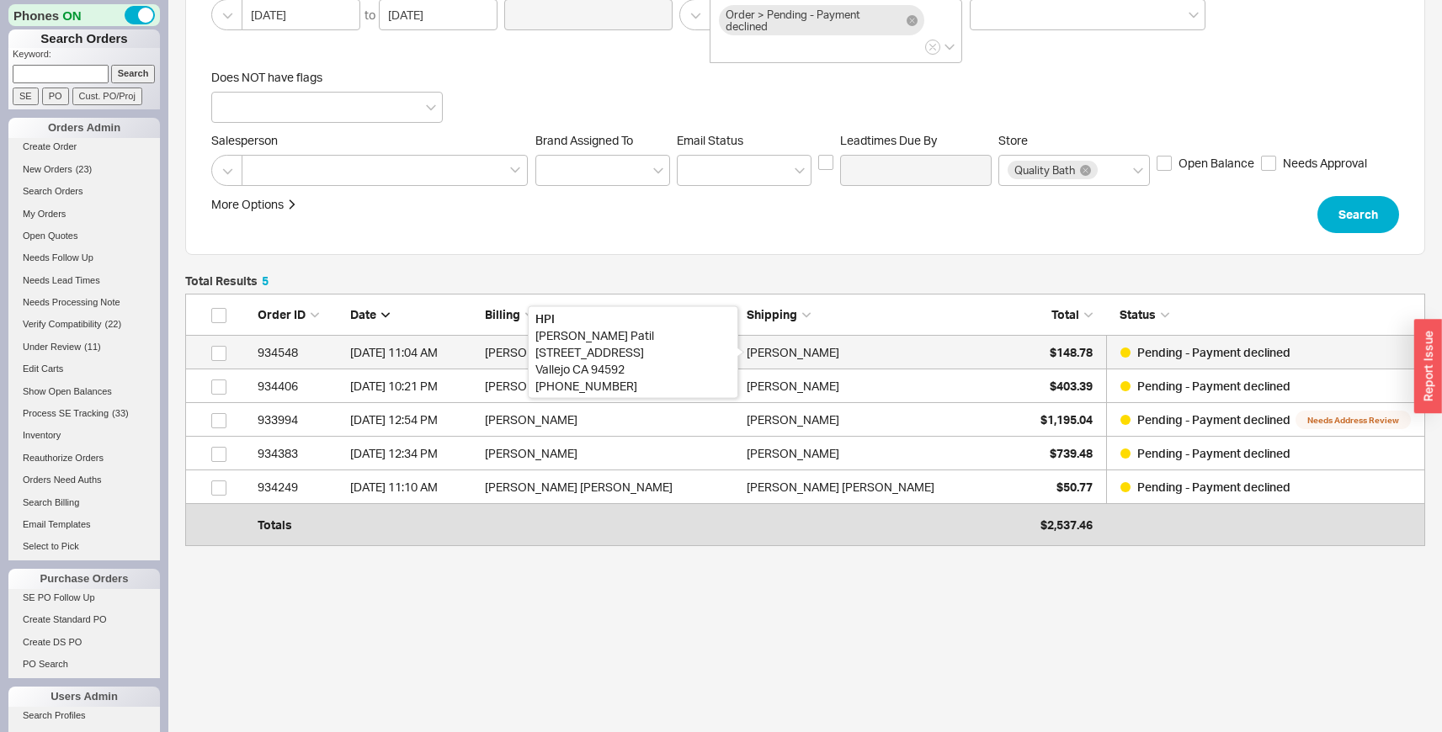
click at [766, 359] on div "Jayesh Patil" at bounding box center [793, 353] width 93 height 34
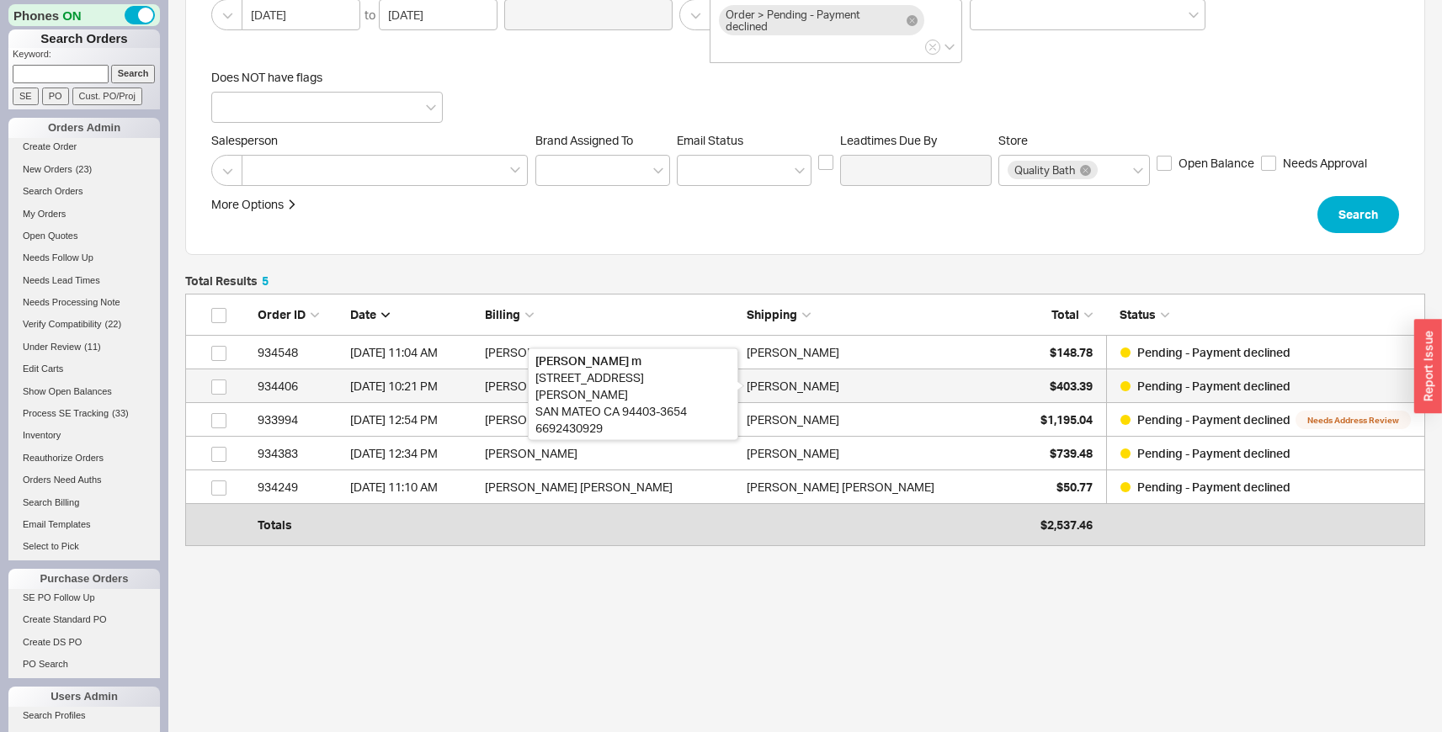
click at [797, 377] on div "sebastian m" at bounding box center [793, 387] width 93 height 34
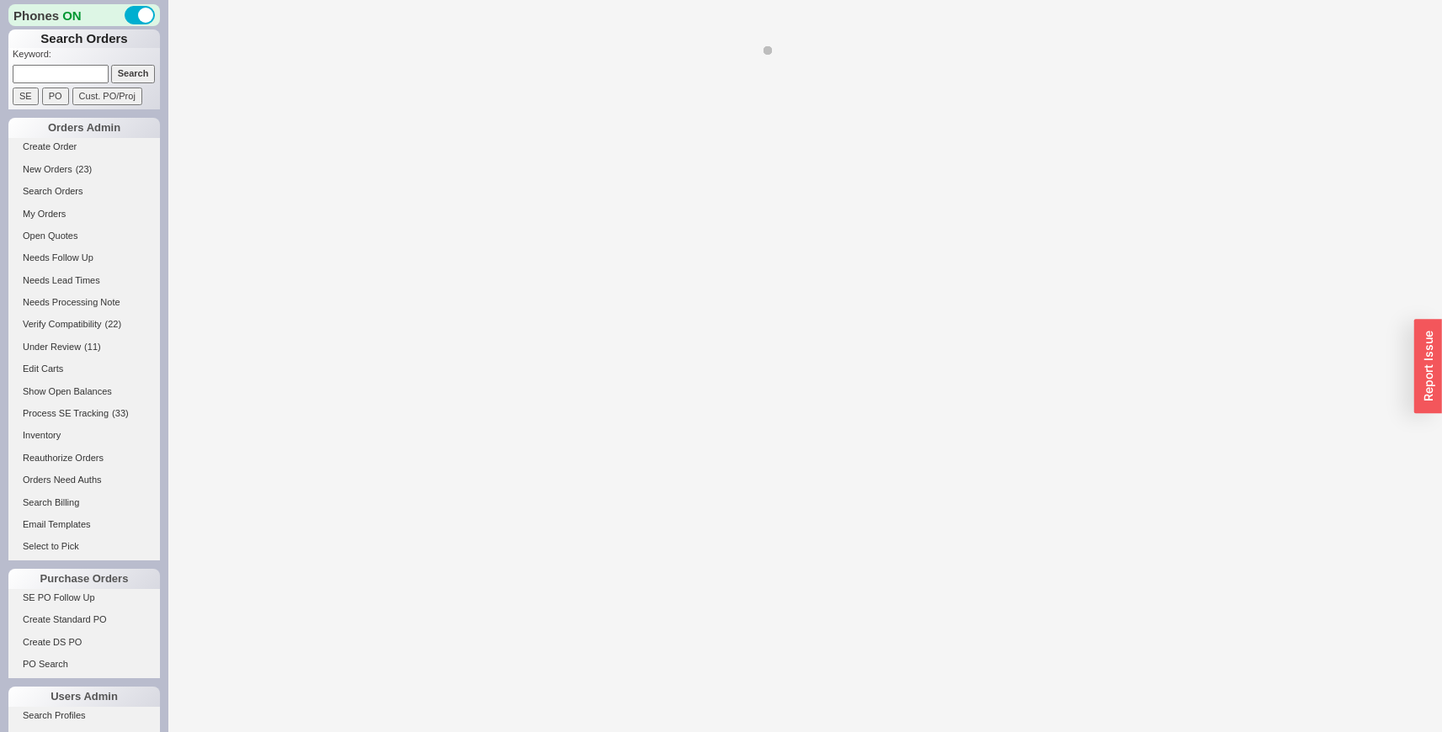
select select "LOW"
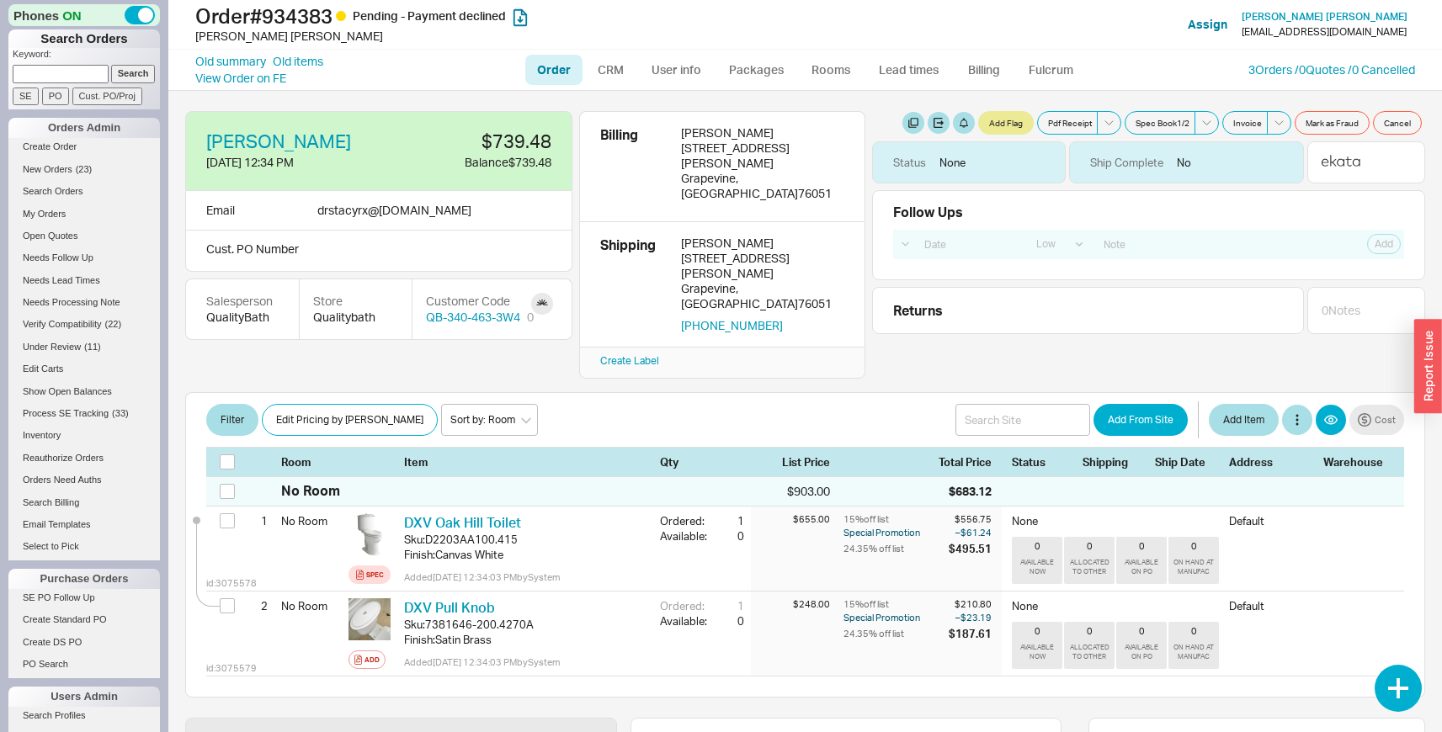
select select "LOW"
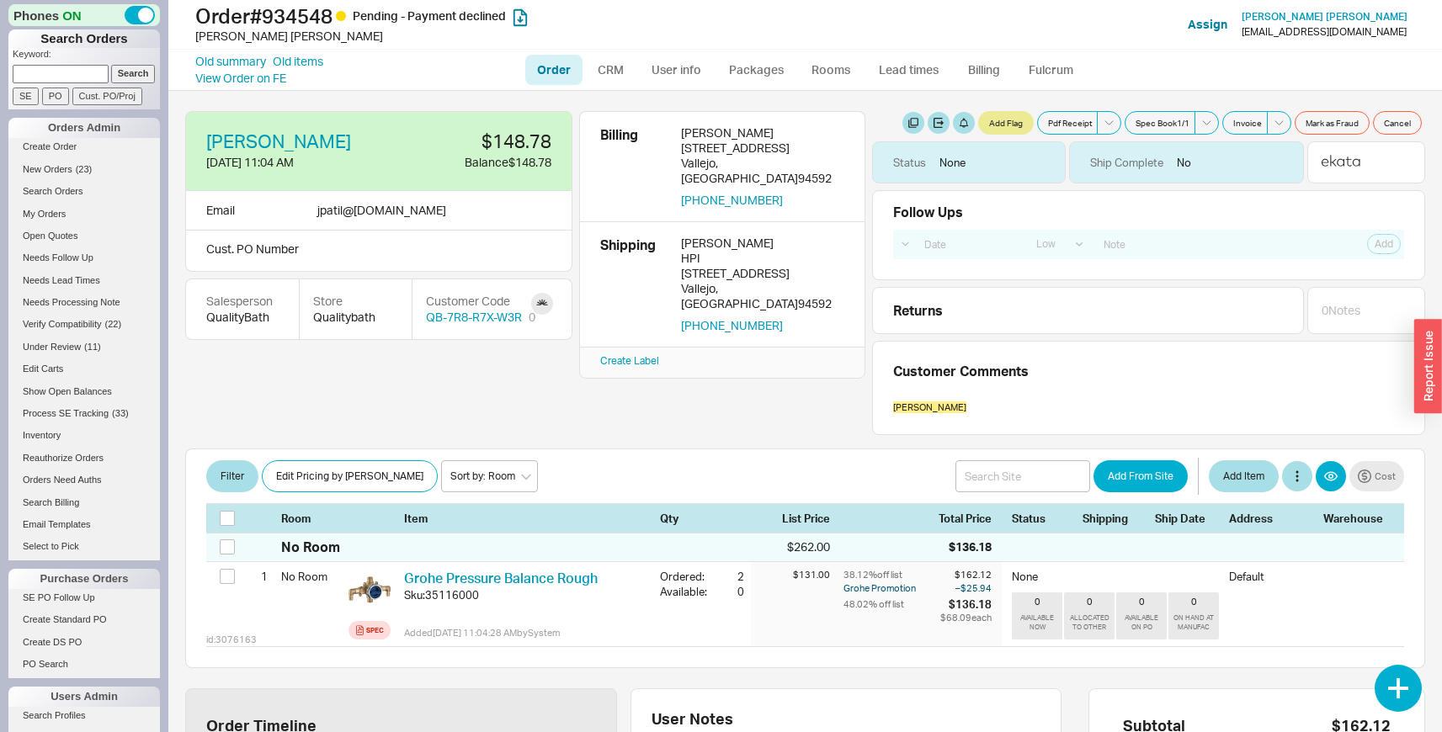
select select "LOW"
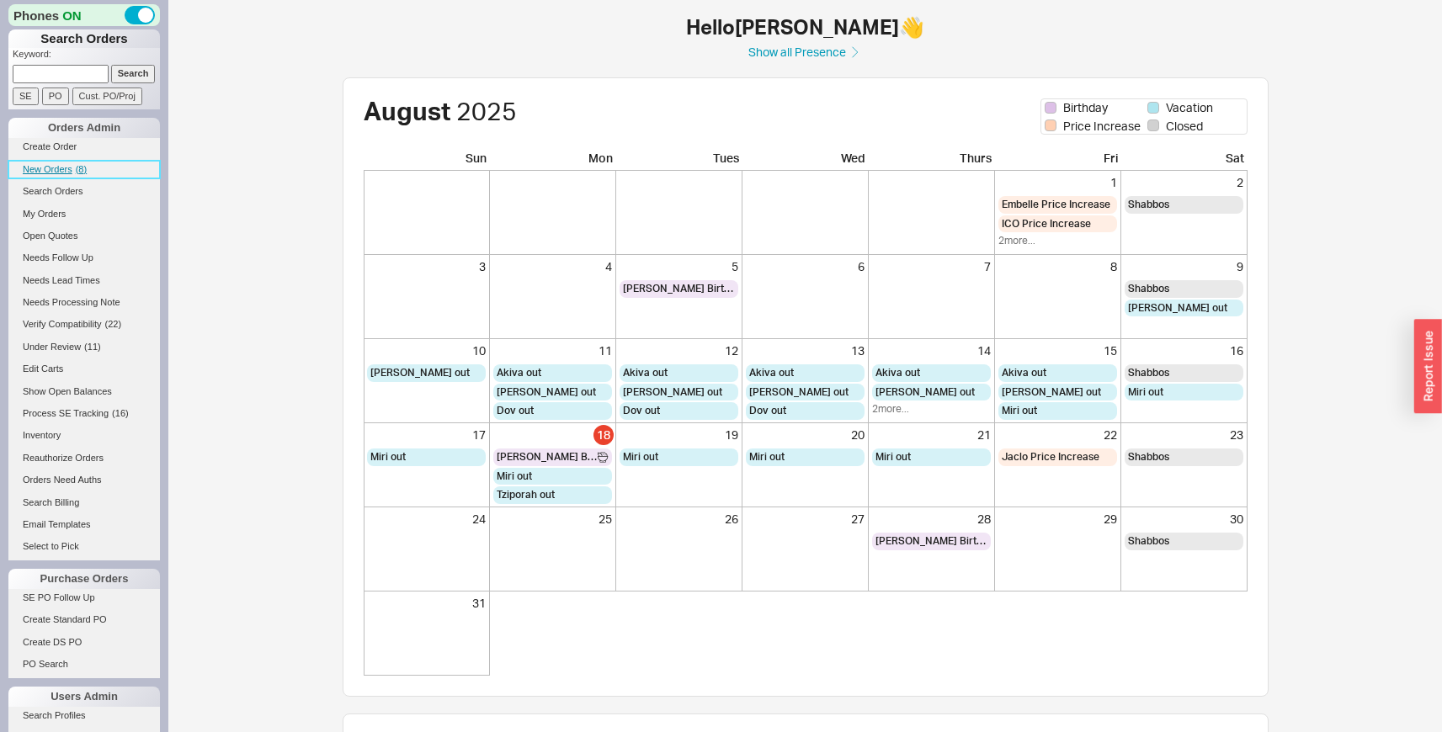
click at [74, 172] on link "New Orders ( 8 )" at bounding box center [84, 170] width 152 height 18
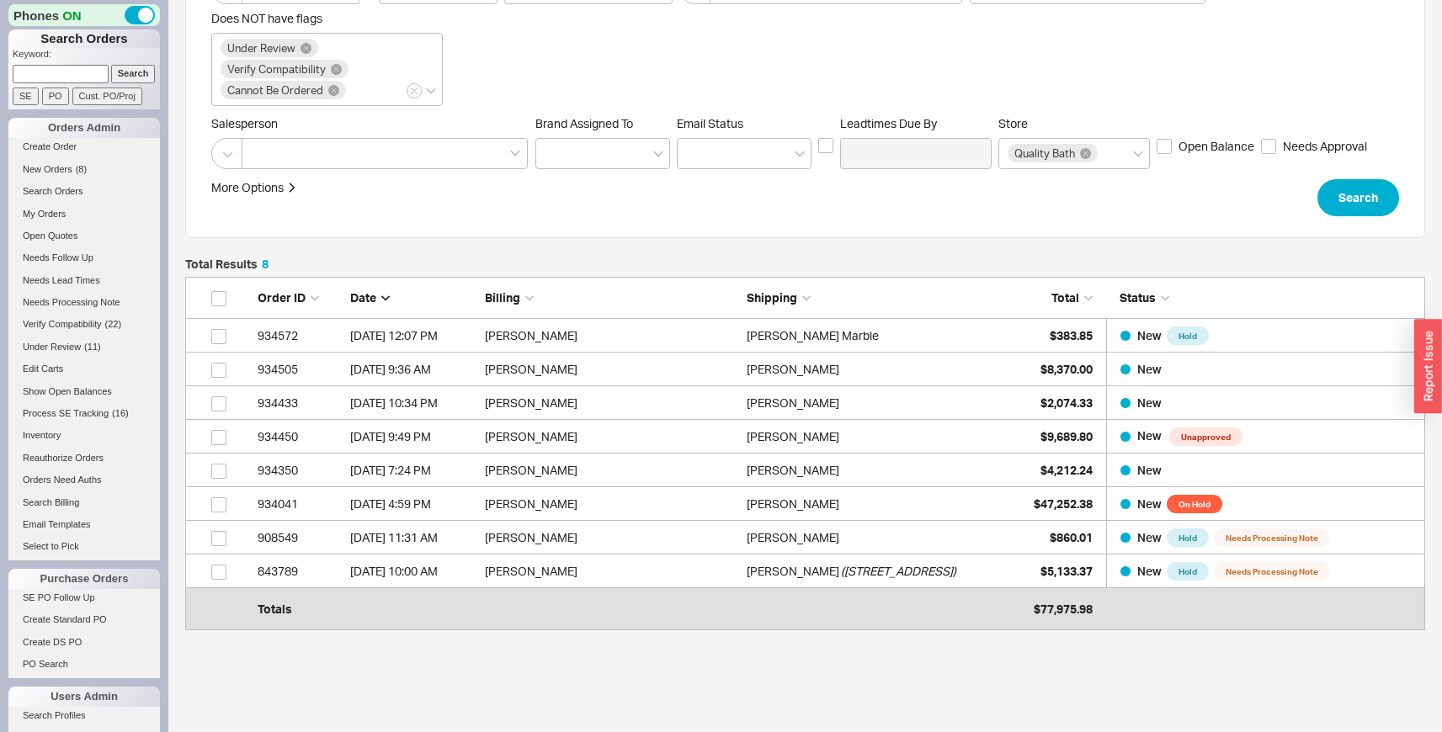
scroll to position [247, 0]
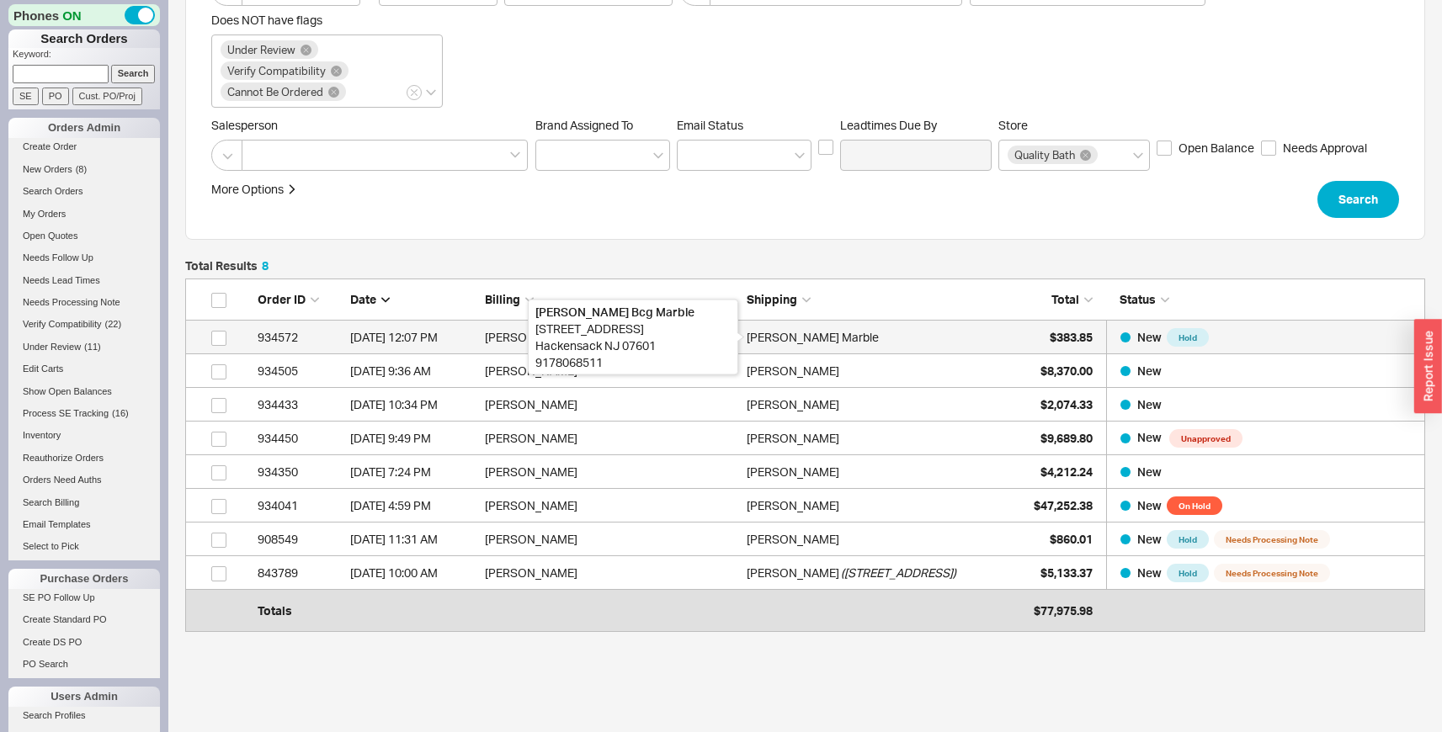
click at [850, 332] on div "Giuseppe Bcg Marble" at bounding box center [813, 338] width 132 height 34
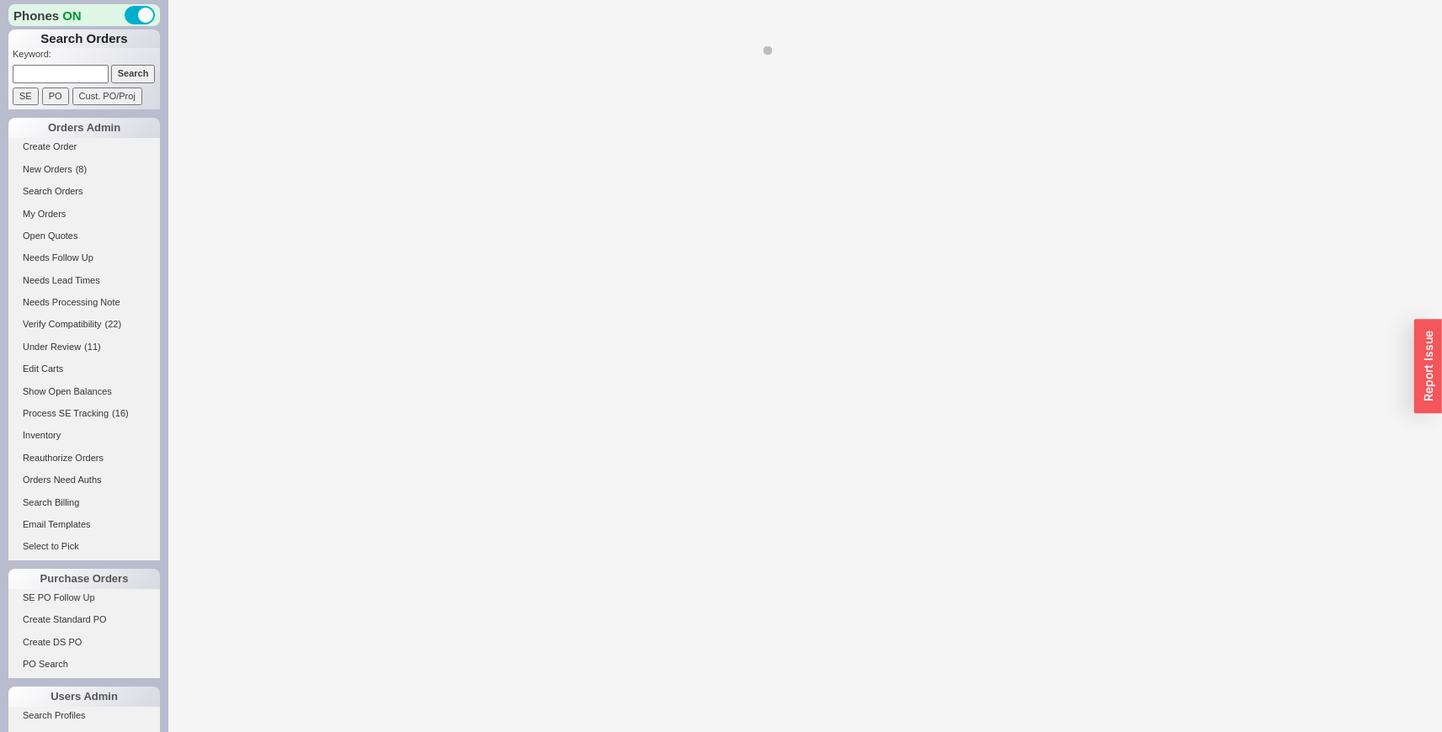
select select "LOW"
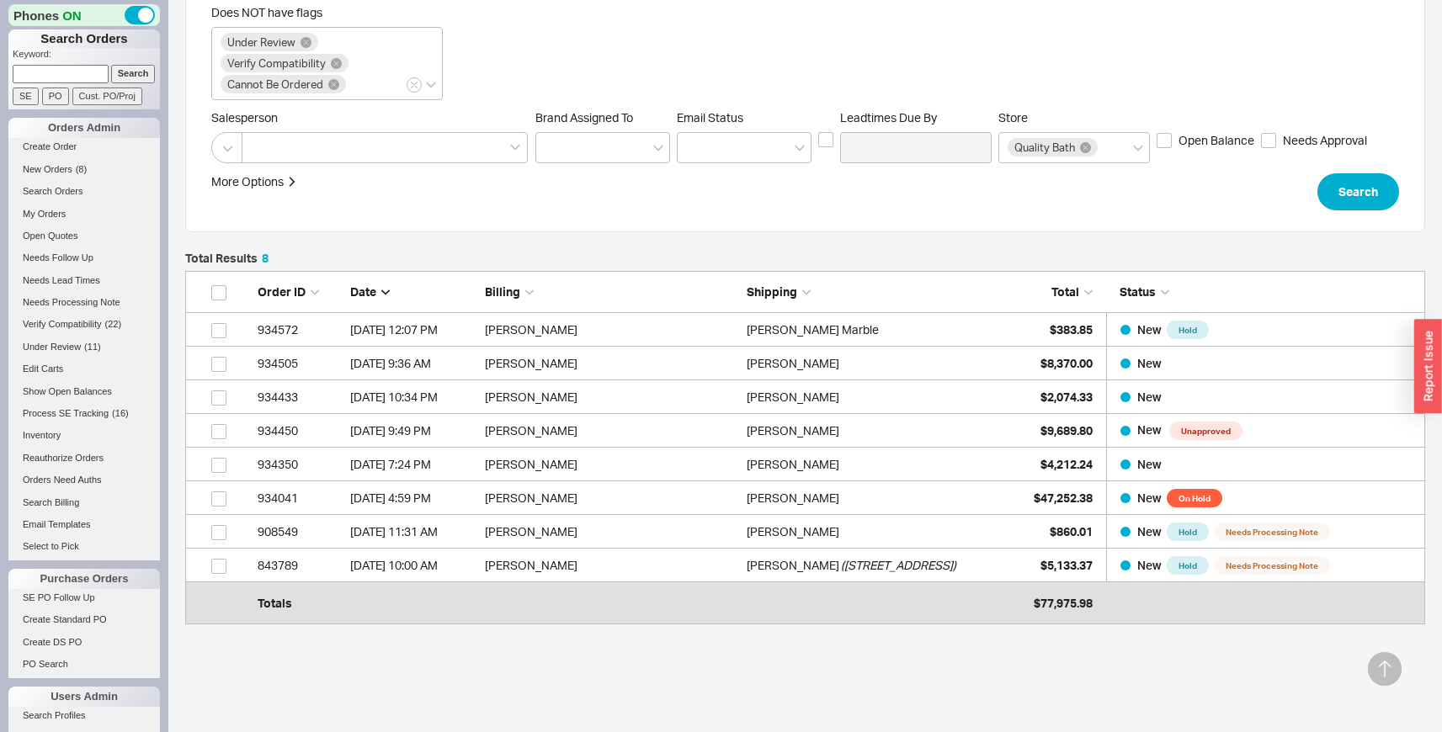
scroll to position [277, 0]
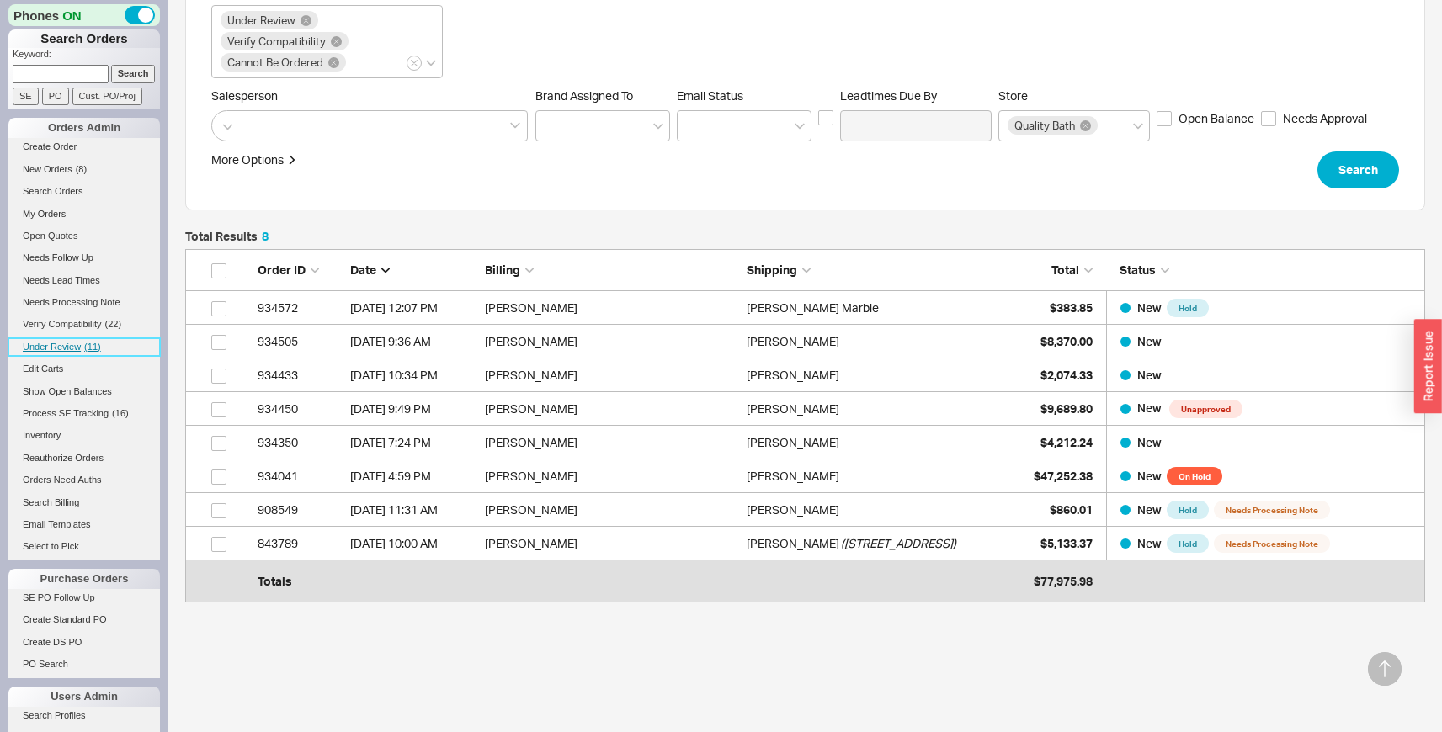
click at [88, 340] on link "Under Review ( 11 )" at bounding box center [84, 347] width 152 height 18
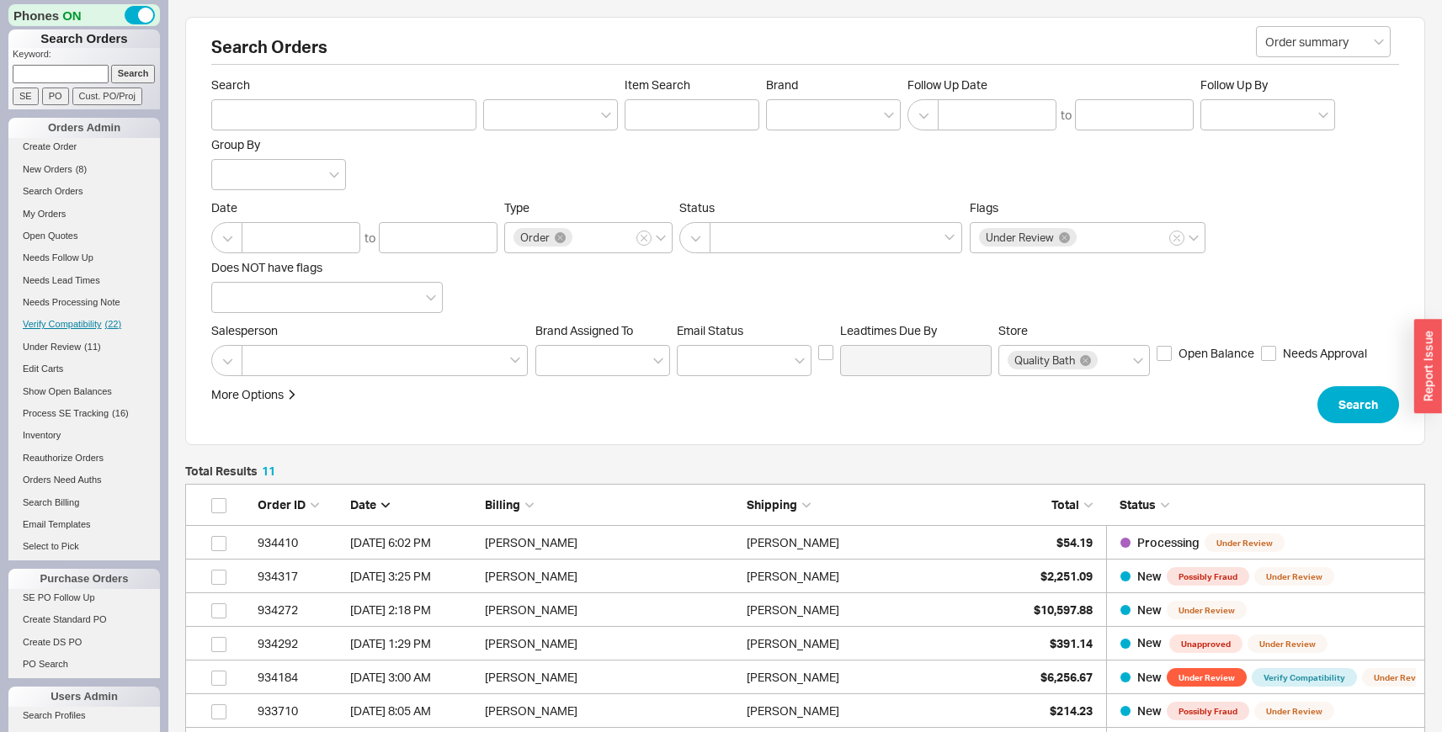
scroll to position [433, 1227]
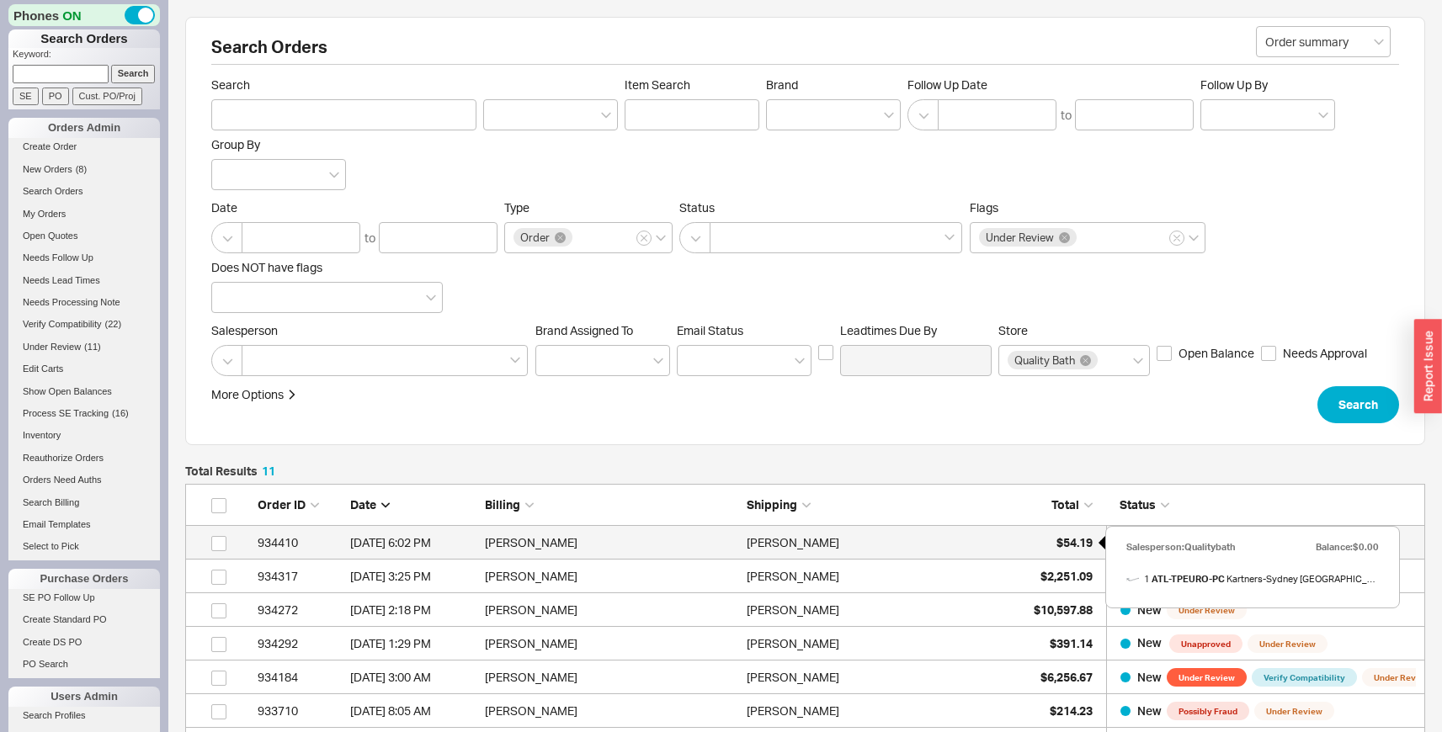
click at [1056, 540] on span "$54.19" at bounding box center [1074, 542] width 36 height 14
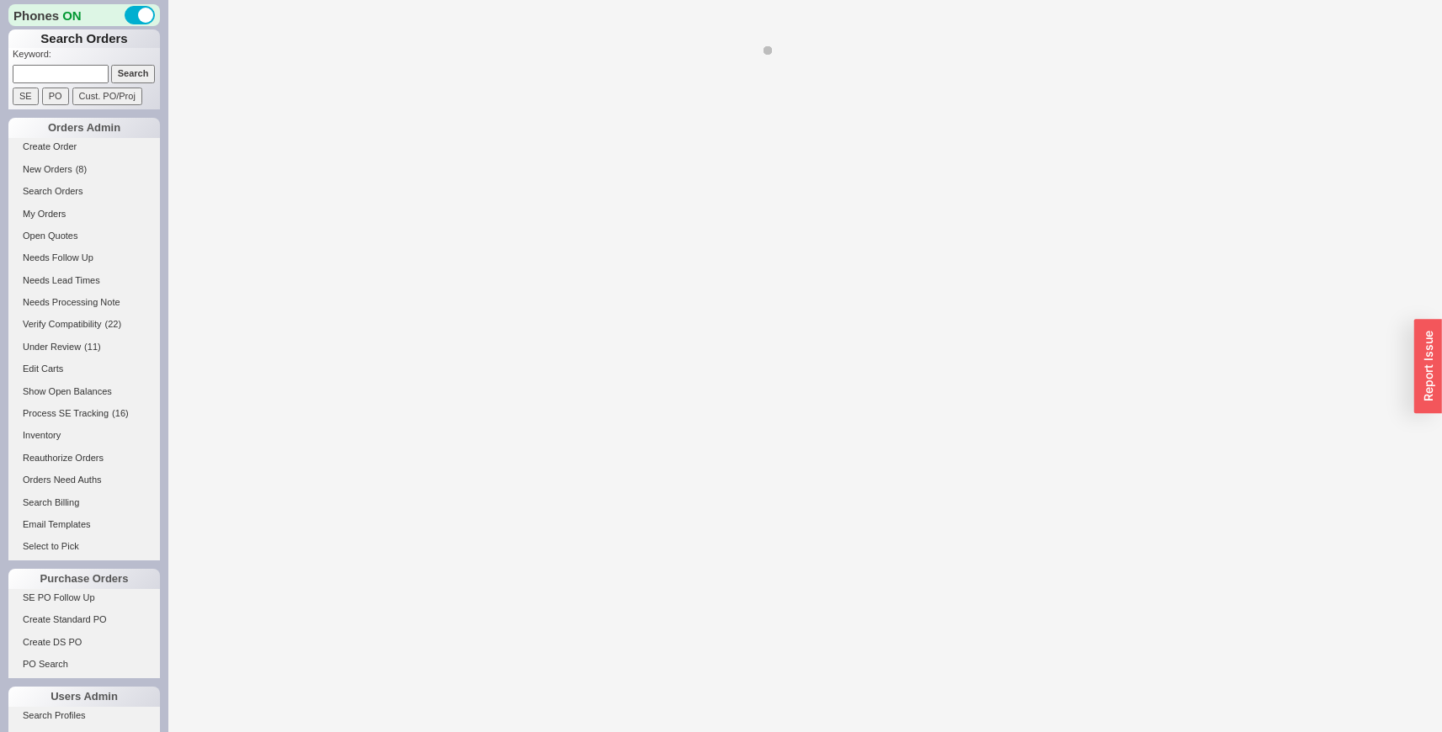
select select "LOW"
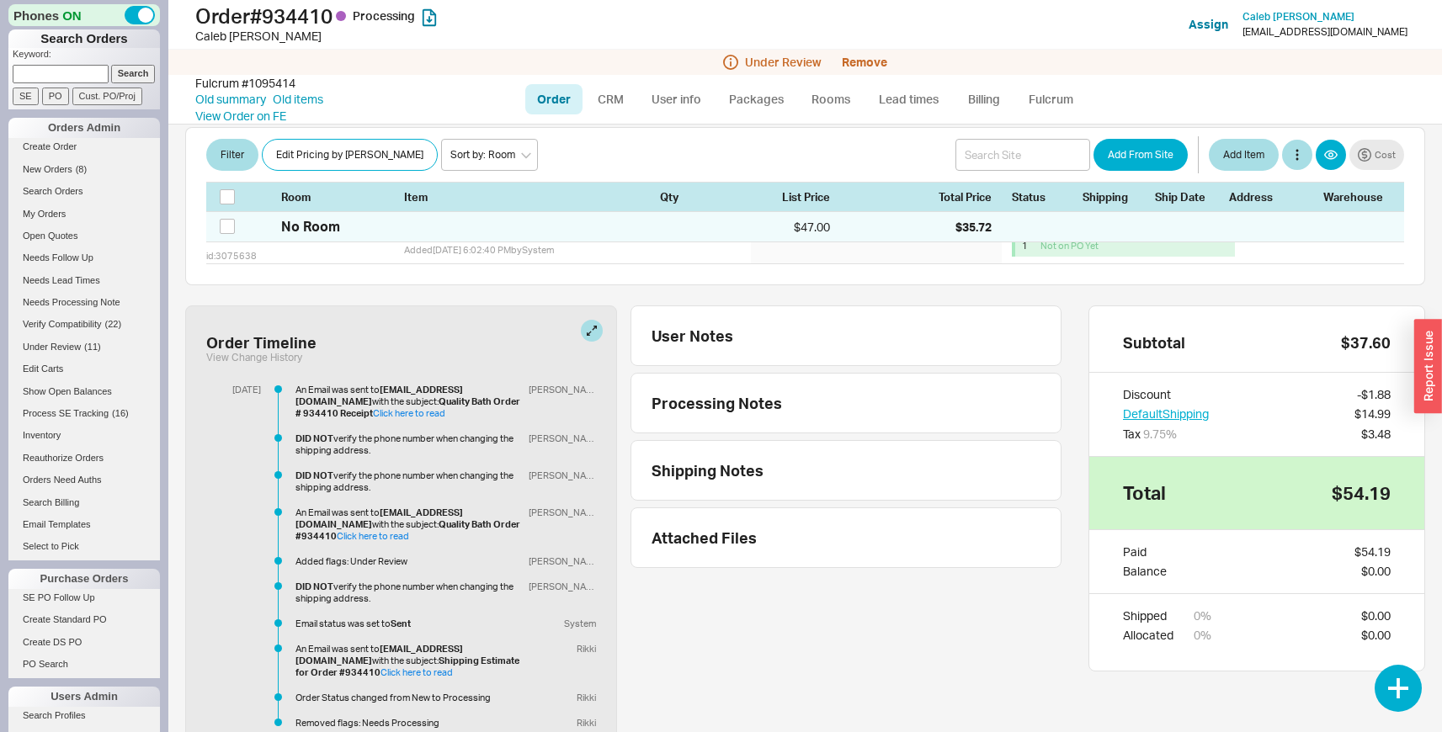
scroll to position [444, 0]
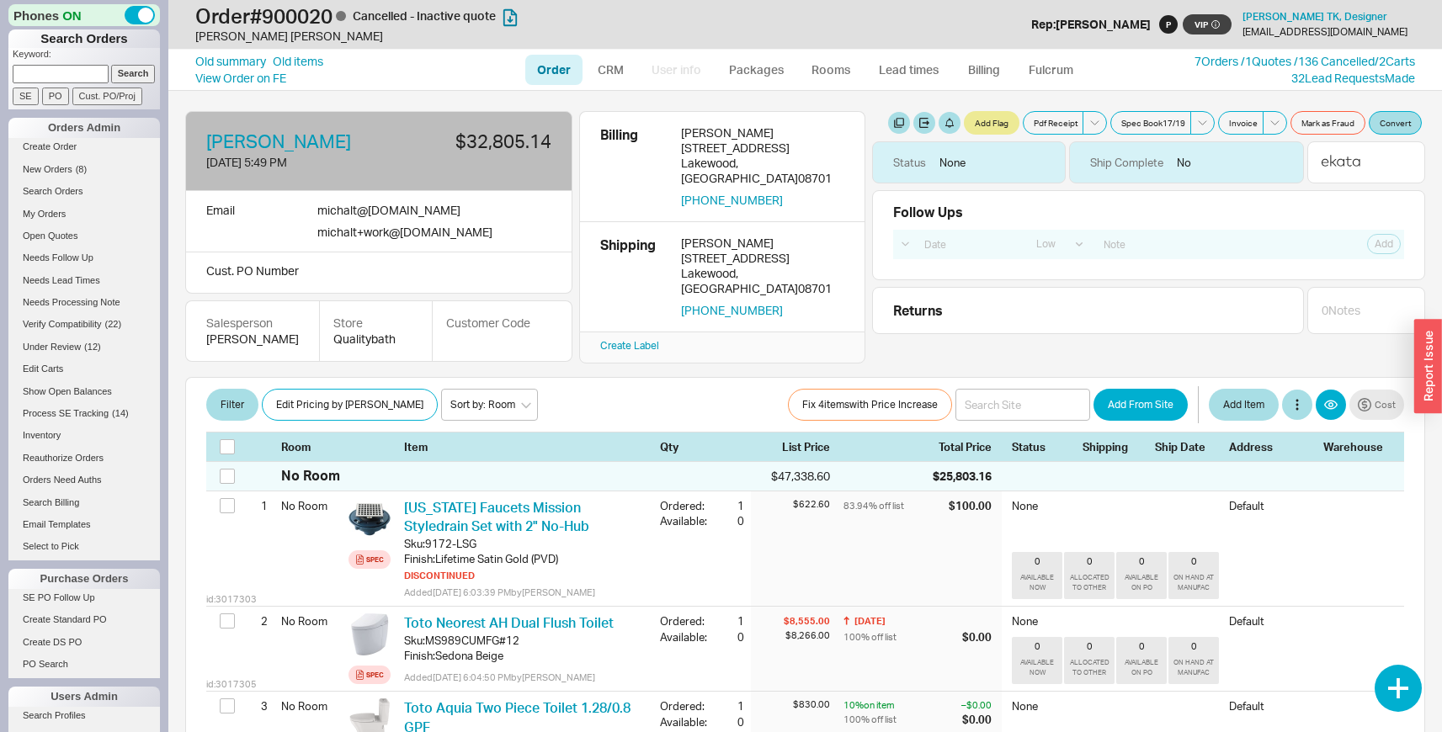
select select "LOW"
click at [311, 61] on link "Old items" at bounding box center [298, 61] width 51 height 17
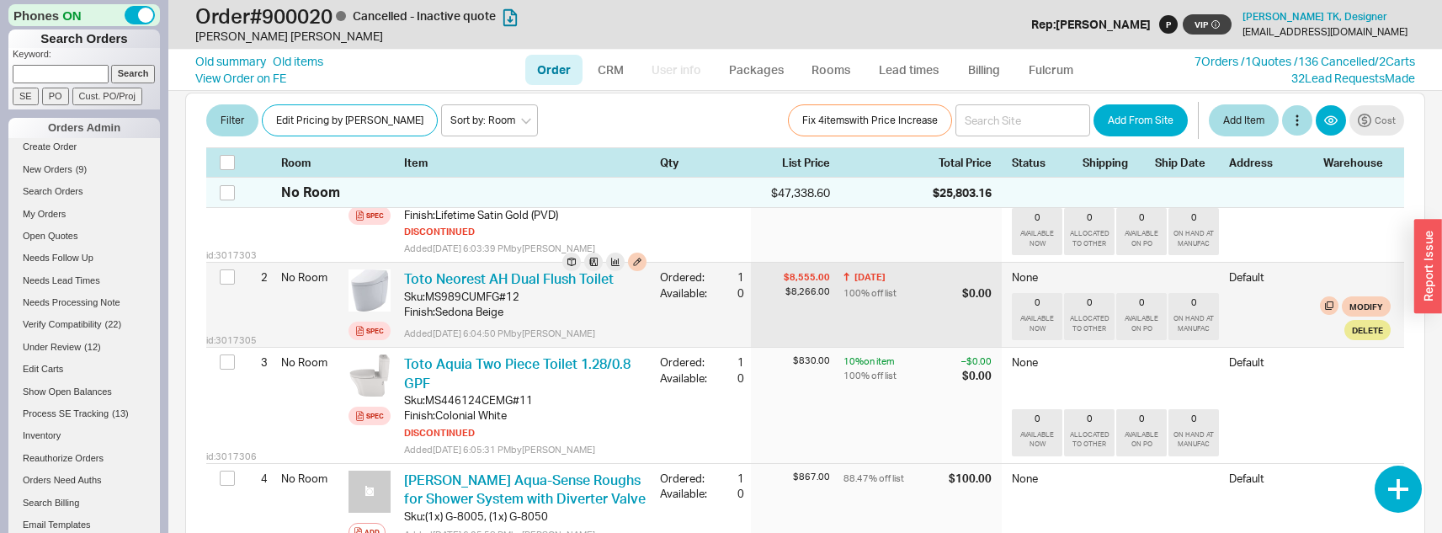
scroll to position [345, 0]
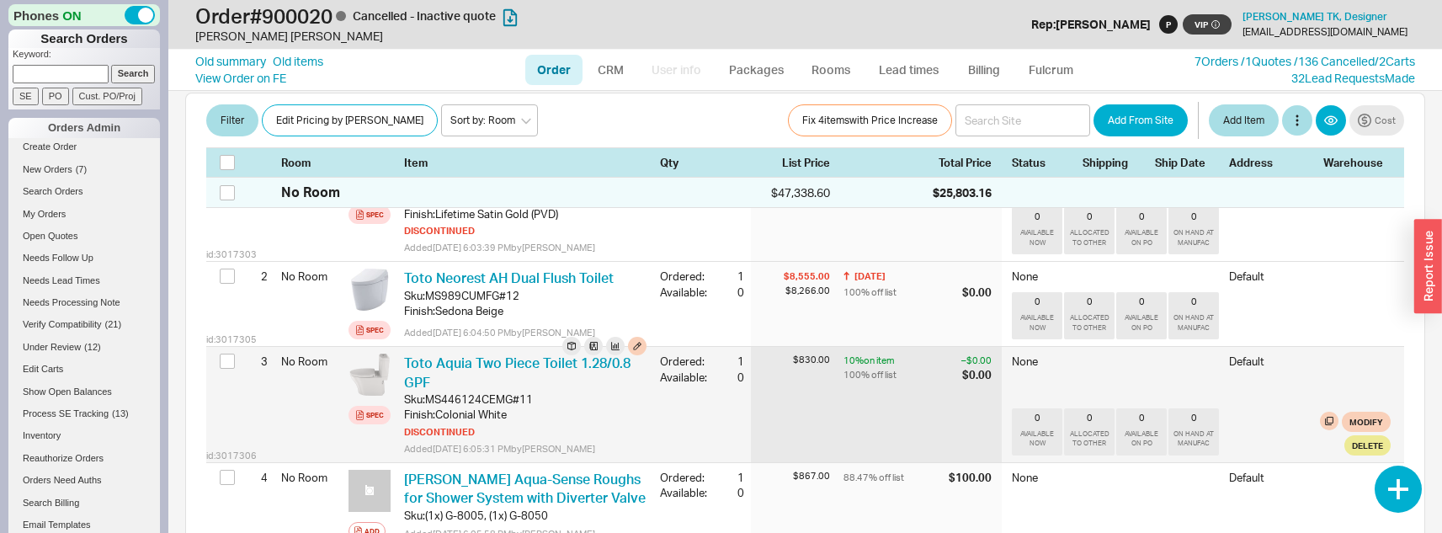
click at [442, 407] on div "MS446124CEMG#11" at bounding box center [479, 398] width 108 height 15
copy div "MS446124CEMG"
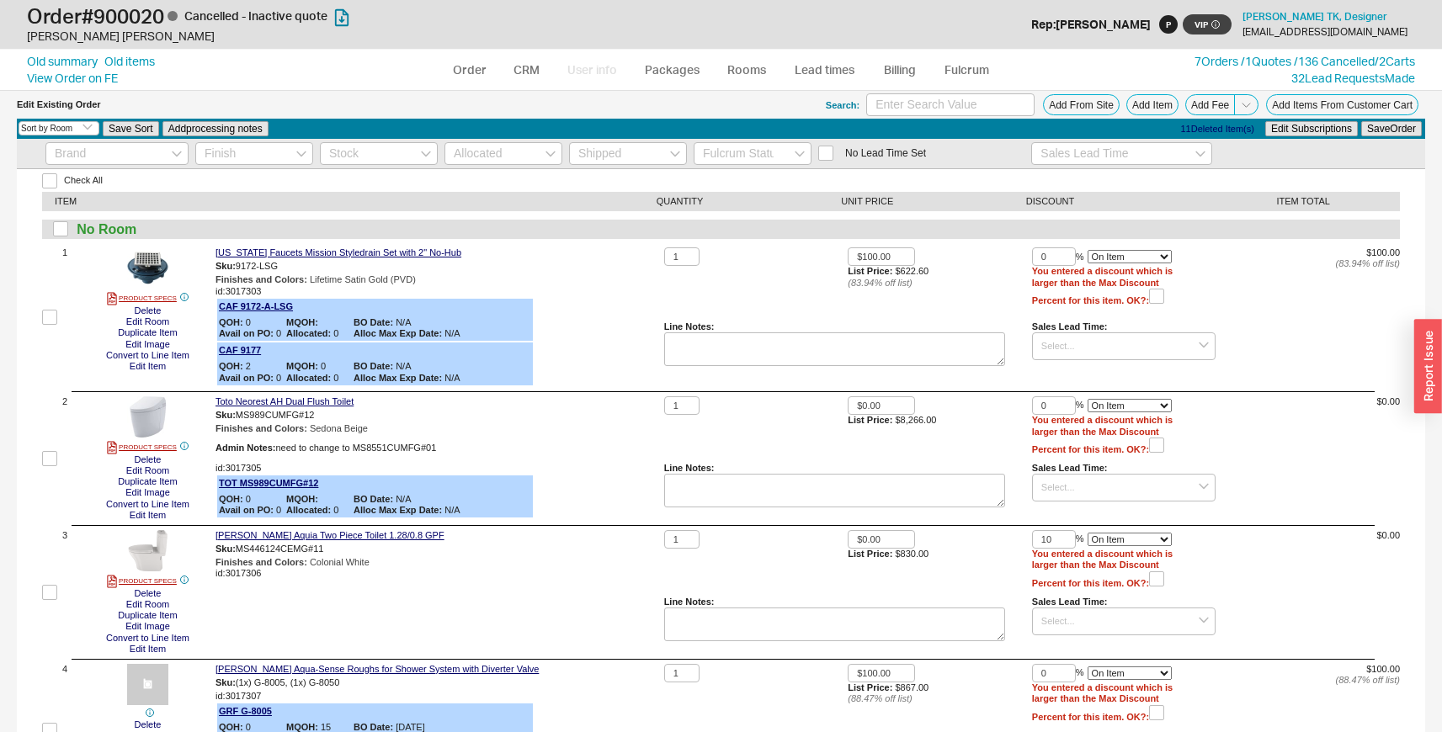
select select "3"
